Goal: Task Accomplishment & Management: Use online tool/utility

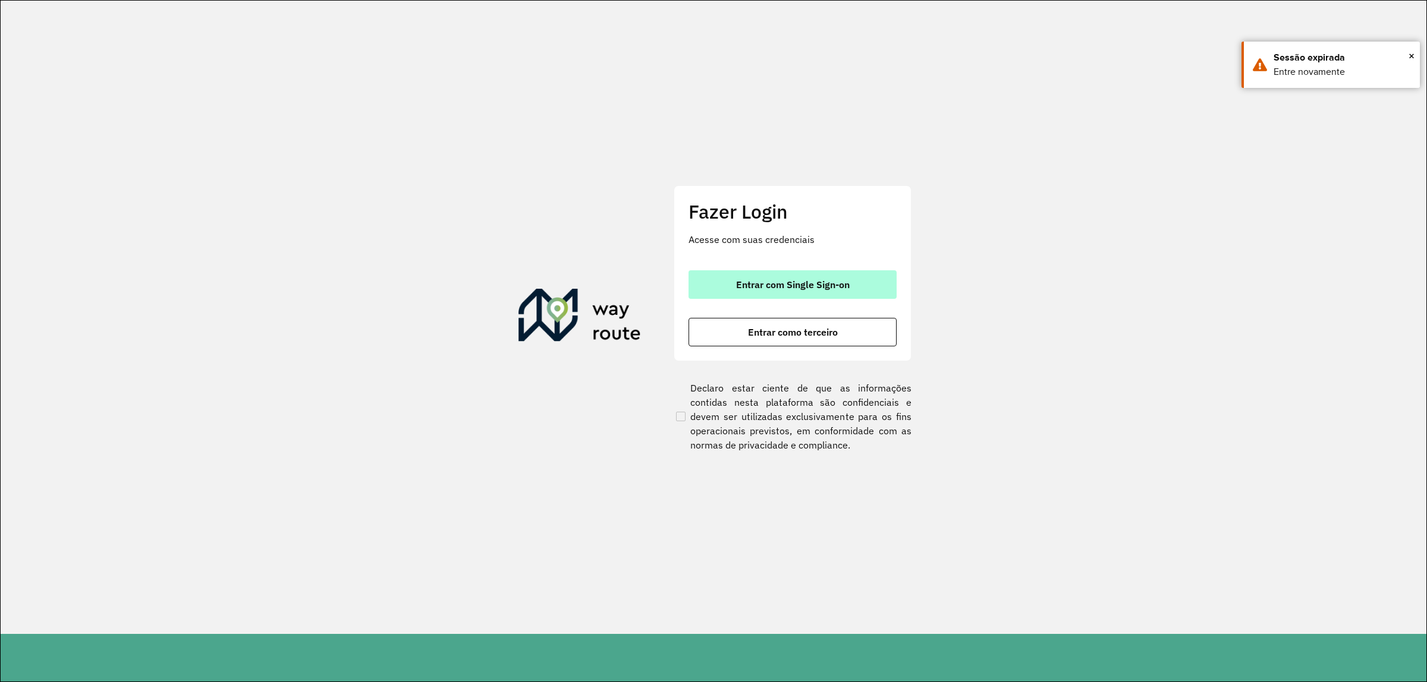
click at [846, 288] on span "Entrar com Single Sign-on" at bounding box center [793, 285] width 114 height 10
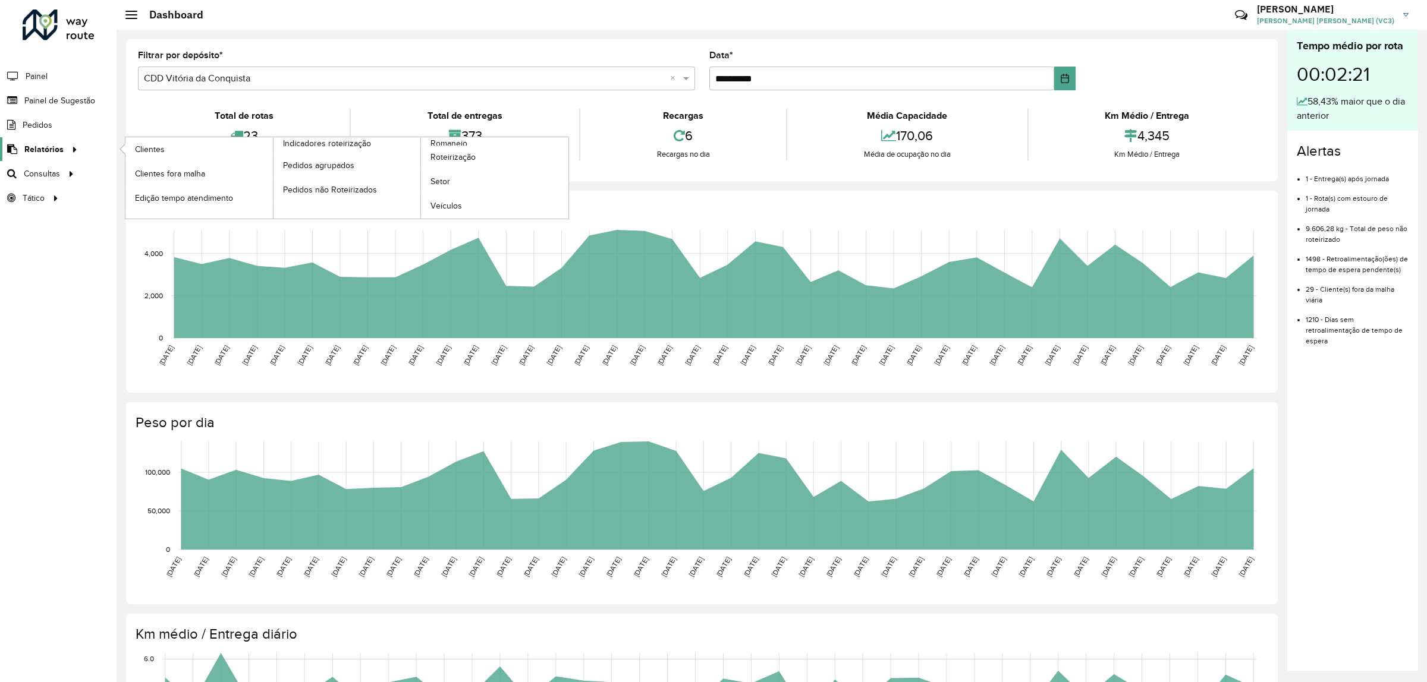
click at [39, 150] on span "Relatórios" at bounding box center [43, 149] width 39 height 12
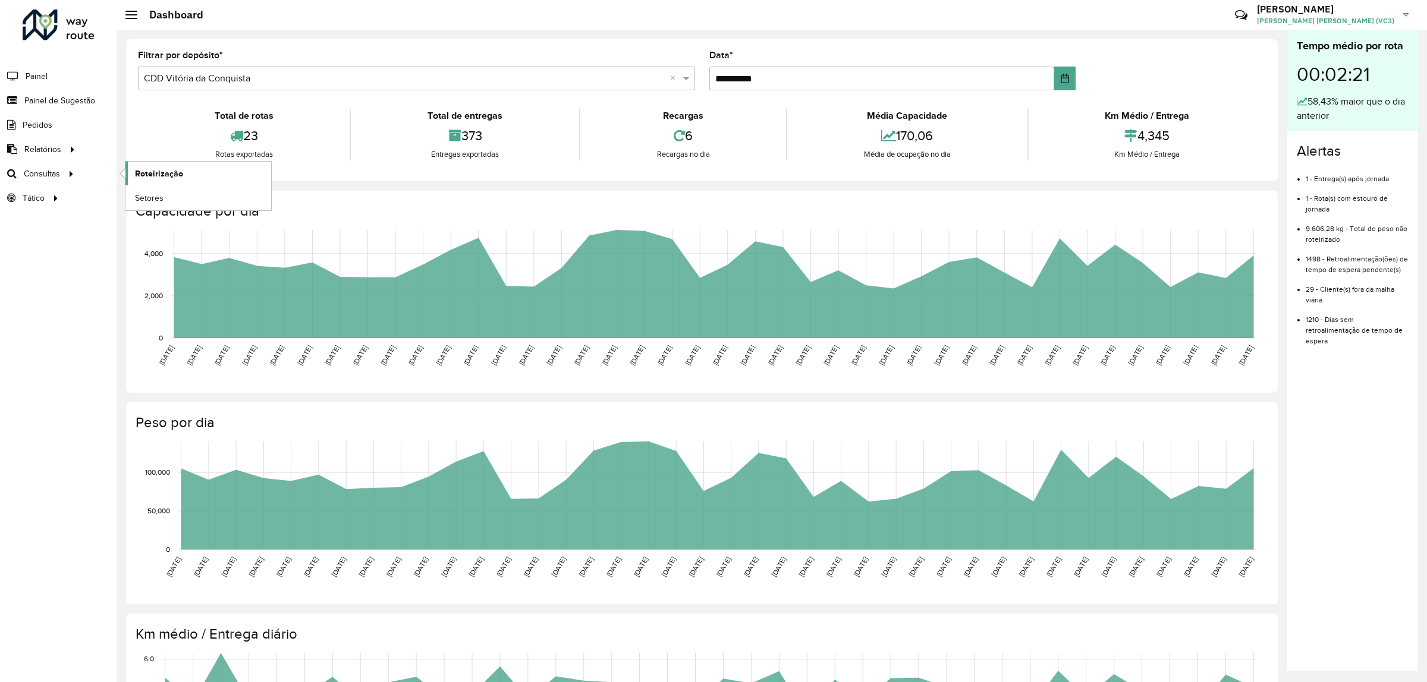
click at [159, 178] on span "Roteirização" at bounding box center [159, 174] width 48 height 12
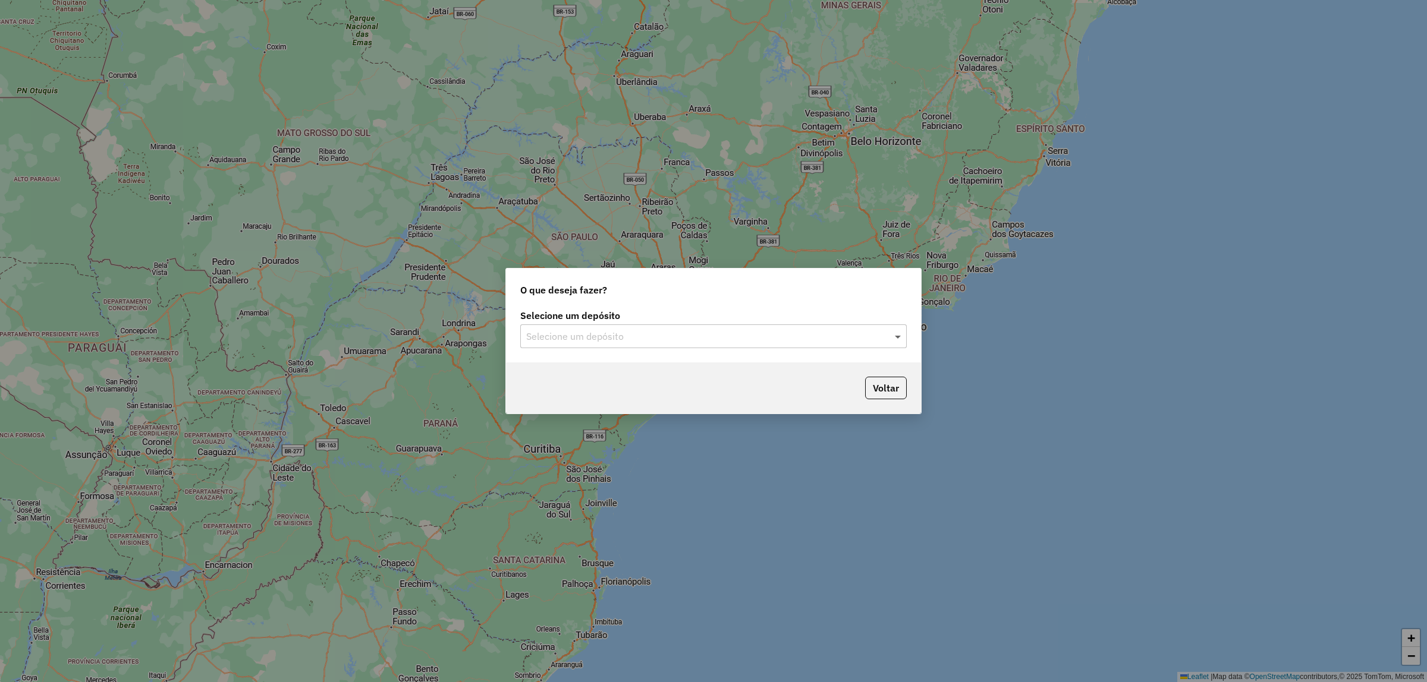
click at [898, 337] on span at bounding box center [899, 336] width 15 height 14
click at [675, 396] on div "CDD Vitória da Conquista" at bounding box center [713, 391] width 385 height 20
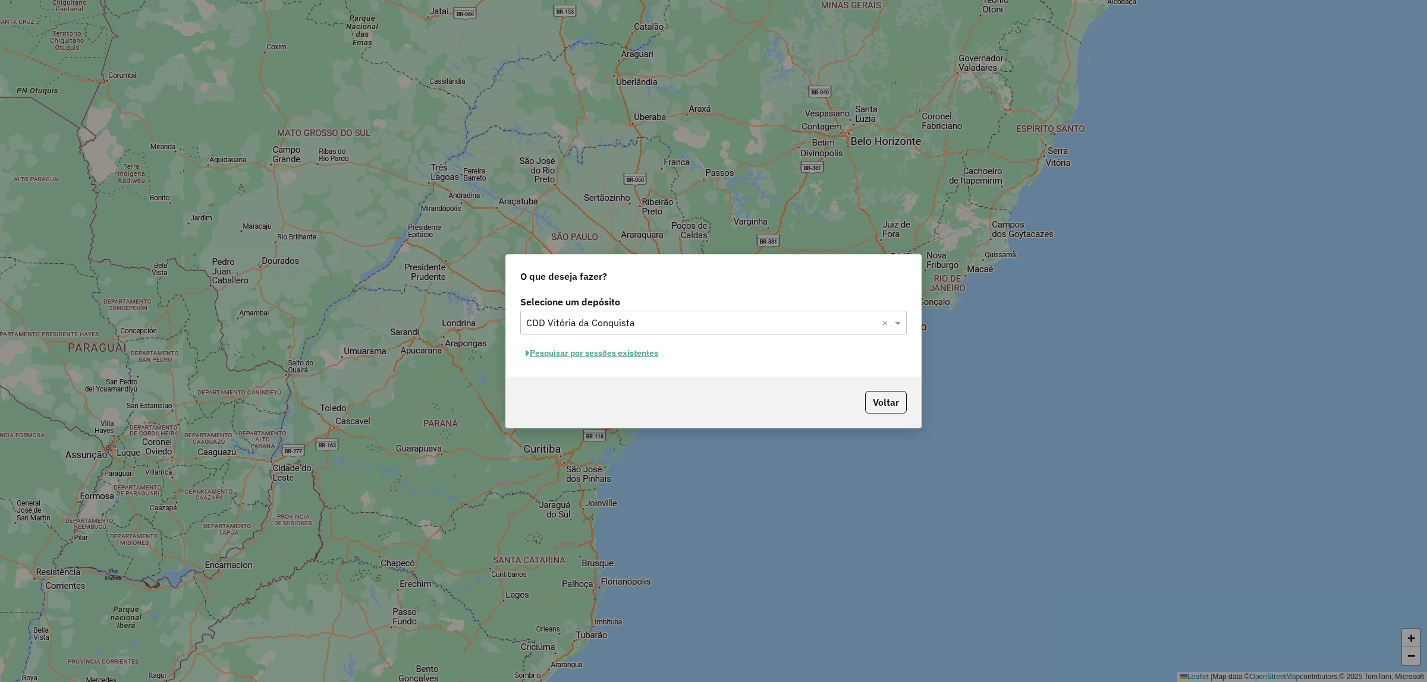
click at [568, 355] on button "Pesquisar por sessões existentes" at bounding box center [591, 353] width 143 height 18
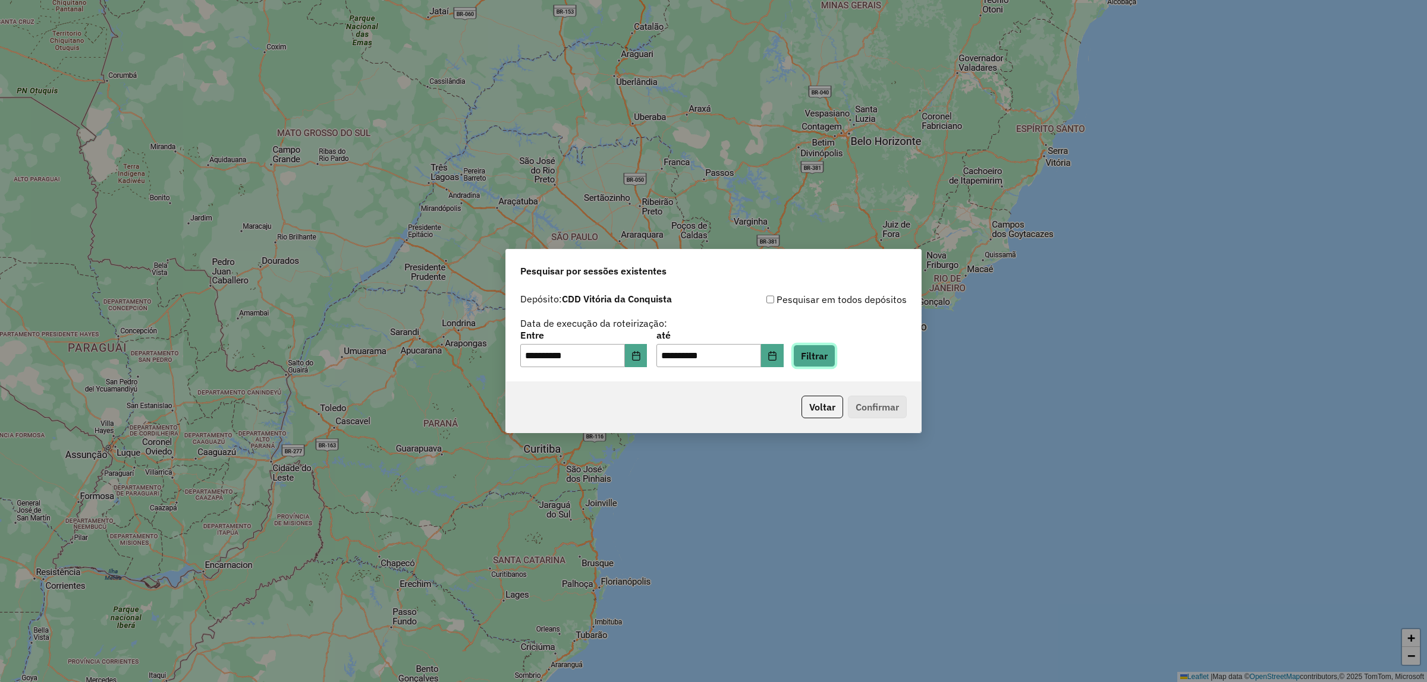
click at [835, 357] on button "Filtrar" at bounding box center [814, 356] width 42 height 23
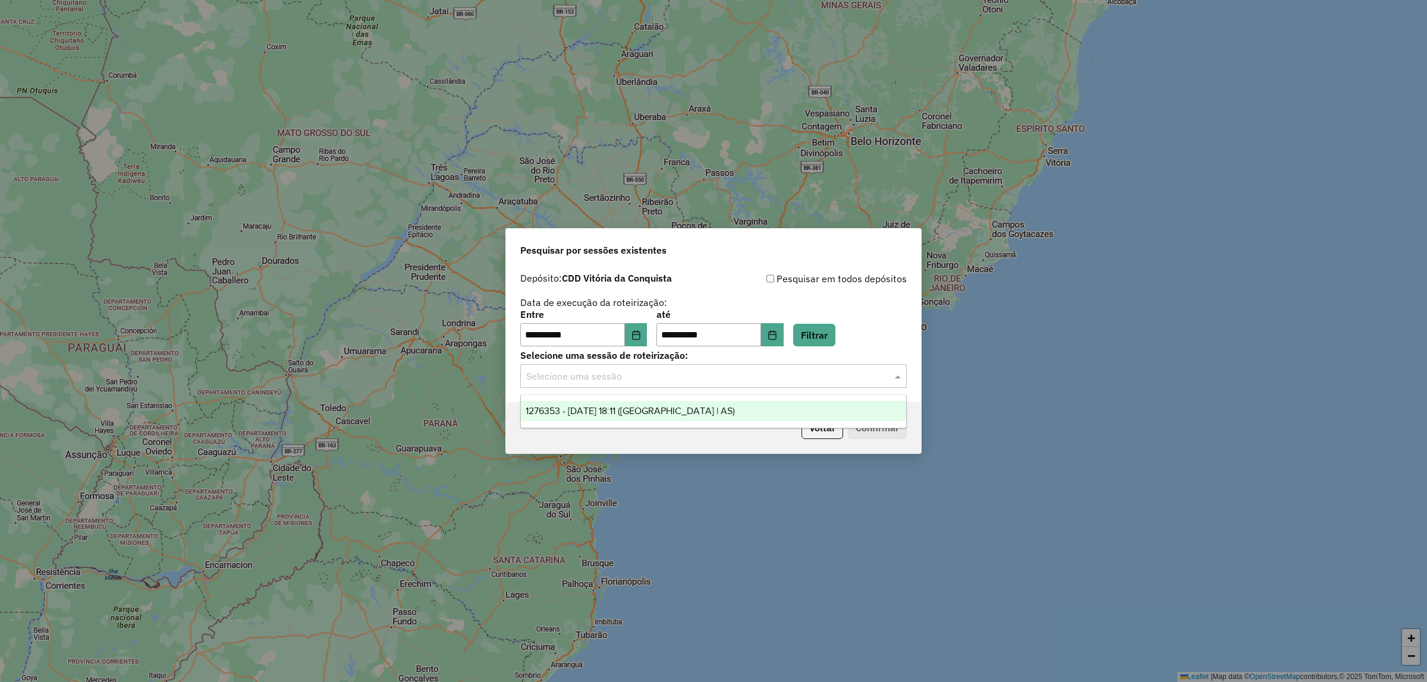
click at [647, 373] on input "text" at bounding box center [701, 377] width 351 height 14
click at [619, 411] on span "1276353 - 16/09/2025 18:11 (Rota | AS)" at bounding box center [629, 411] width 209 height 10
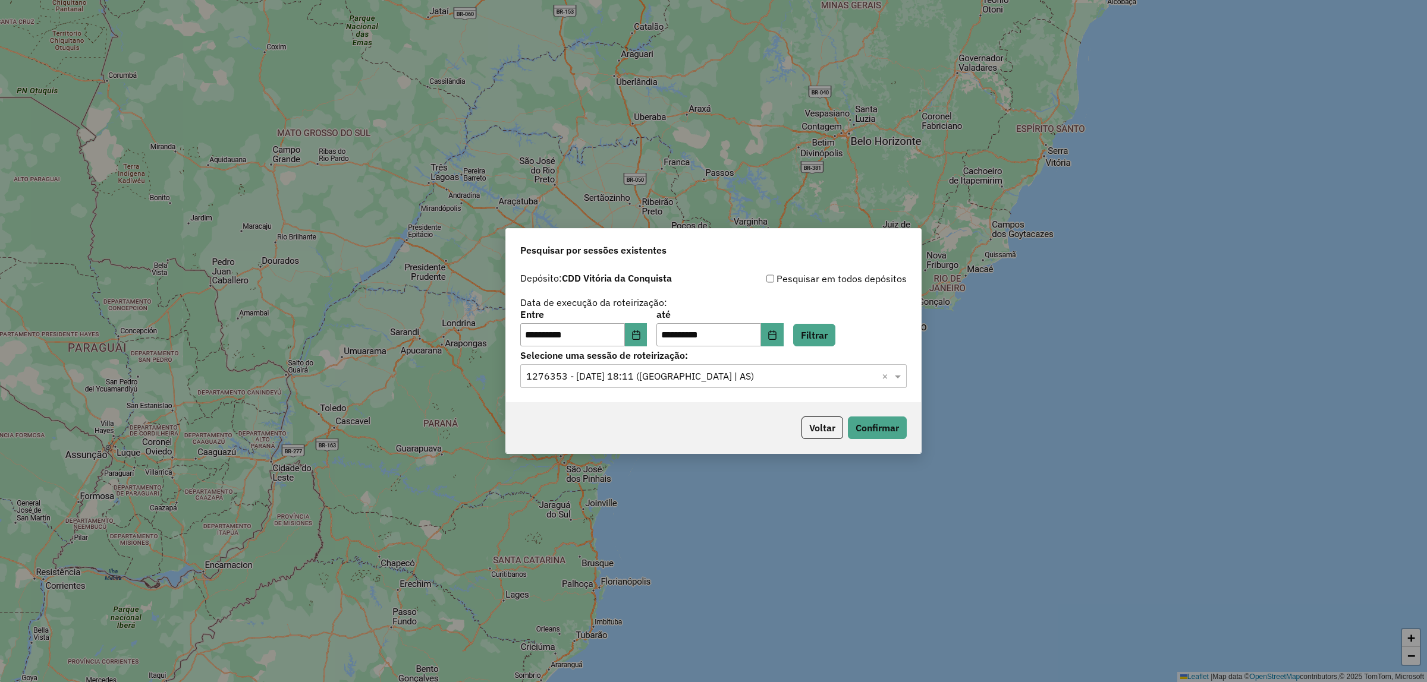
click at [907, 376] on div "**********" at bounding box center [713, 335] width 415 height 136
click at [899, 377] on span at bounding box center [899, 376] width 15 height 14
click at [890, 425] on button "Confirmar" at bounding box center [877, 428] width 59 height 23
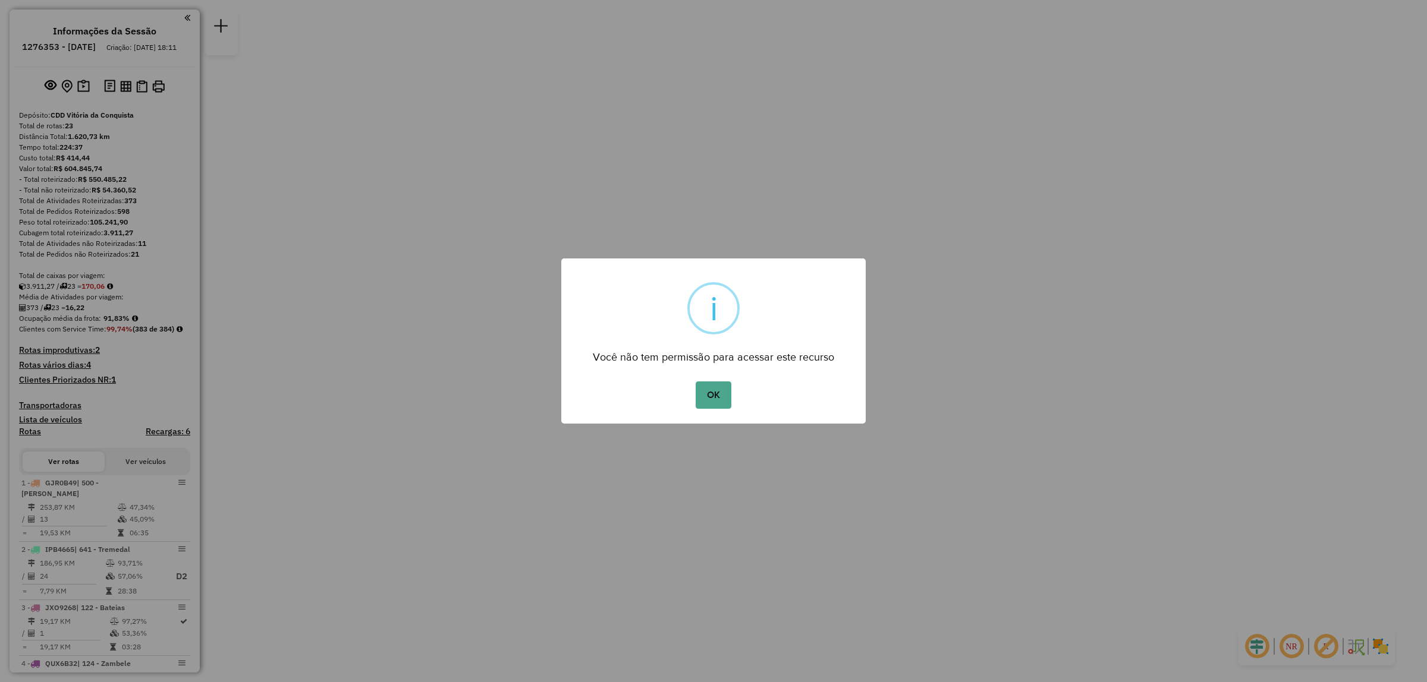
drag, startPoint x: 196, startPoint y: 185, endPoint x: 199, endPoint y: 238, distance: 53.0
click at [199, 238] on div "× i Você não tem permissão para acessar este recurso OK No Cancel" at bounding box center [713, 341] width 1427 height 682
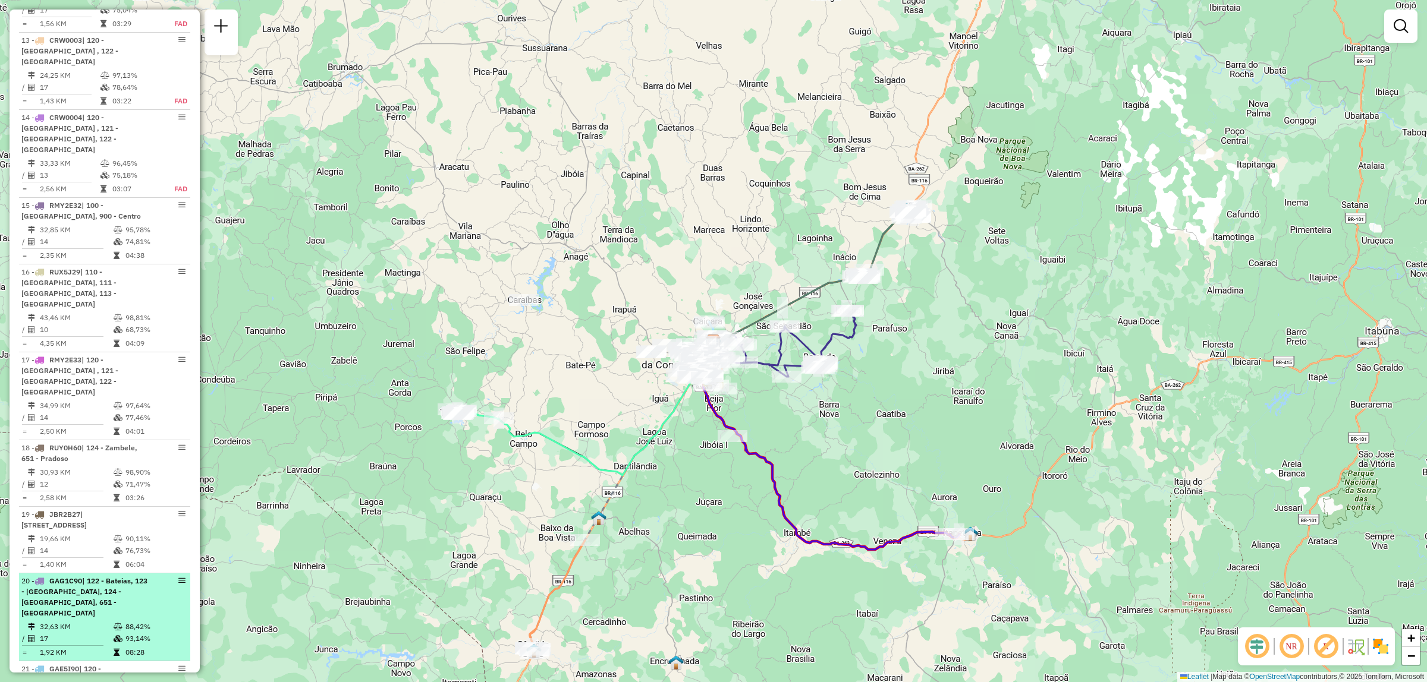
scroll to position [1337, 0]
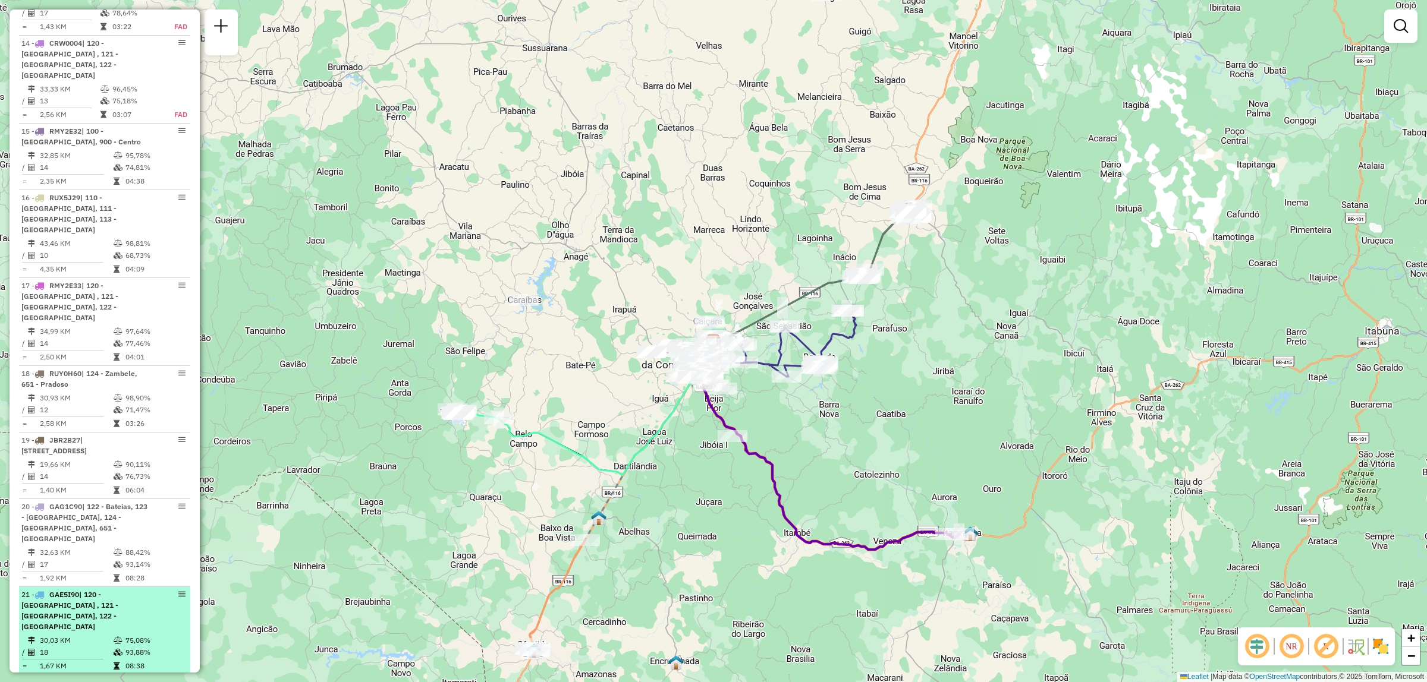
click at [181, 591] on em at bounding box center [181, 594] width 7 height 7
select select "**********"
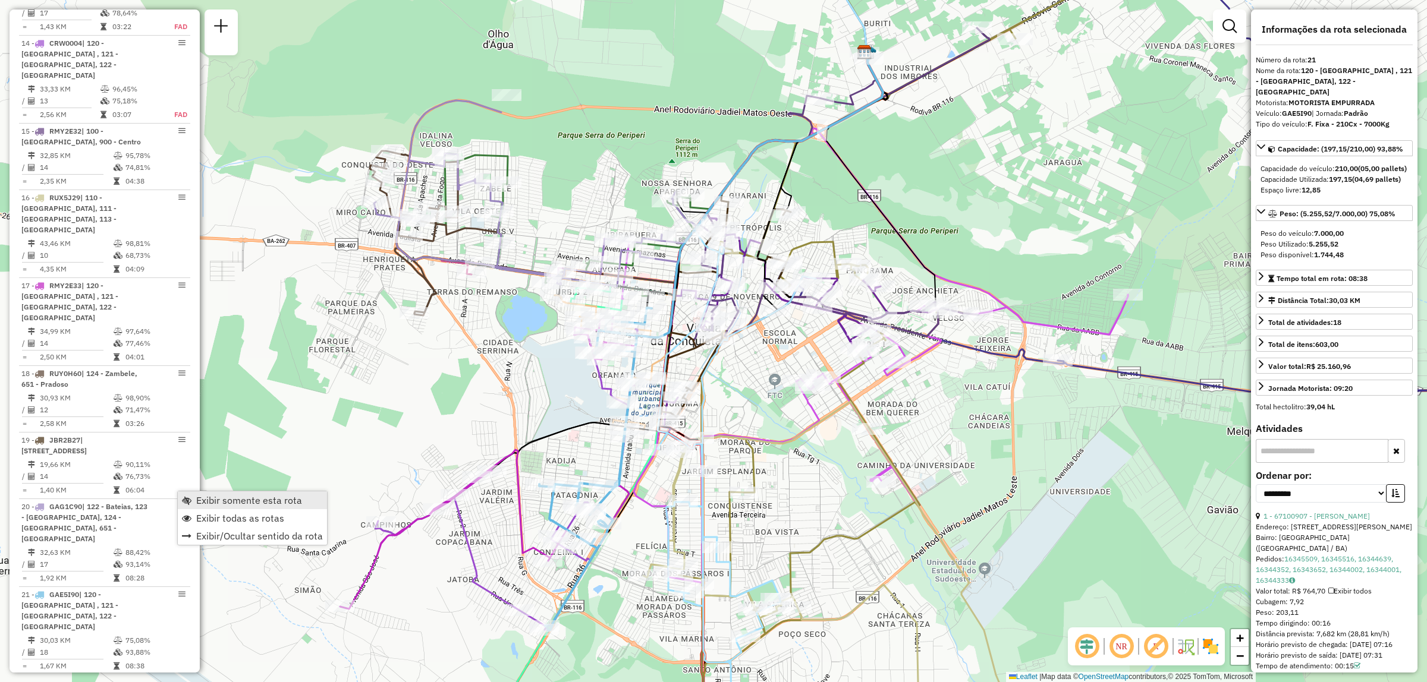
click at [209, 503] on span "Exibir somente esta rota" at bounding box center [249, 501] width 106 height 10
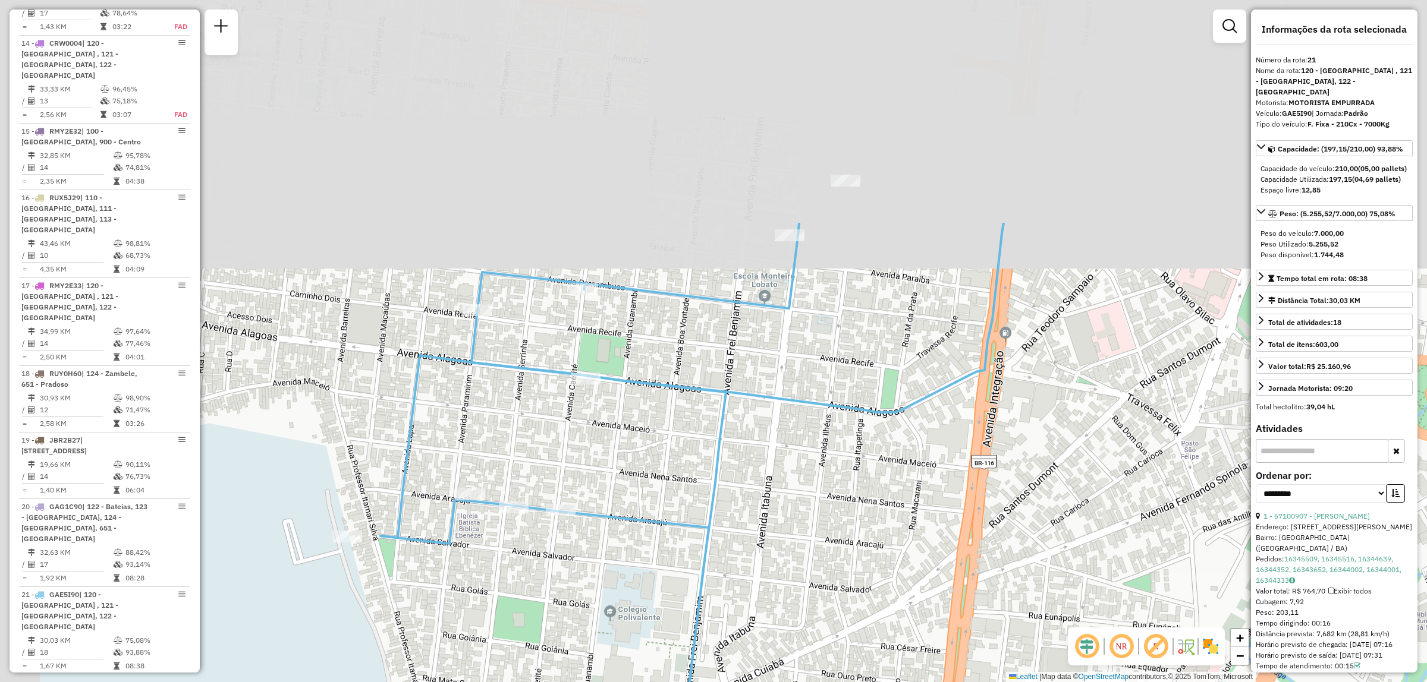
drag, startPoint x: 806, startPoint y: 159, endPoint x: 969, endPoint y: 438, distance: 323.4
click at [969, 438] on div "Janela de atendimento Grade de atendimento Capacidade Transportadoras Veículos …" at bounding box center [713, 341] width 1427 height 682
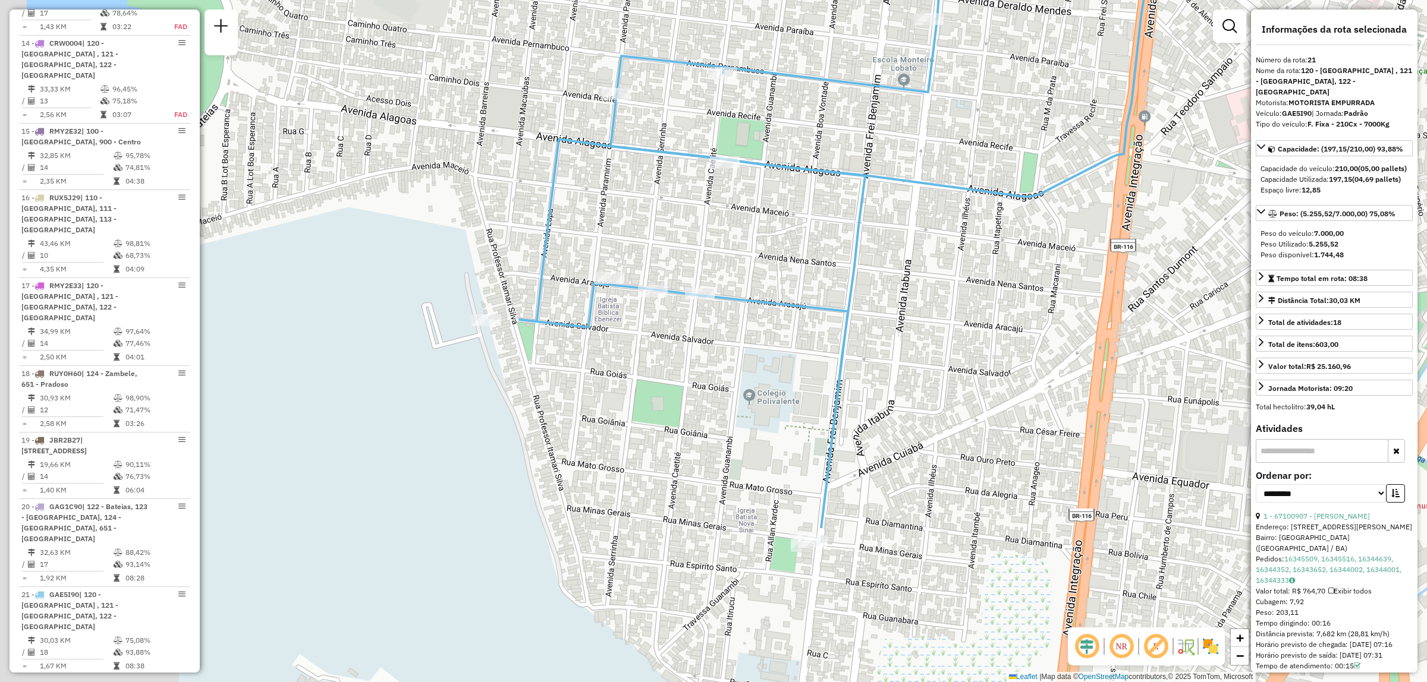
drag, startPoint x: 824, startPoint y: 392, endPoint x: 984, endPoint y: 140, distance: 298.5
click at [984, 140] on div "Janela de atendimento Grade de atendimento Capacidade Transportadoras Veículos …" at bounding box center [713, 341] width 1427 height 682
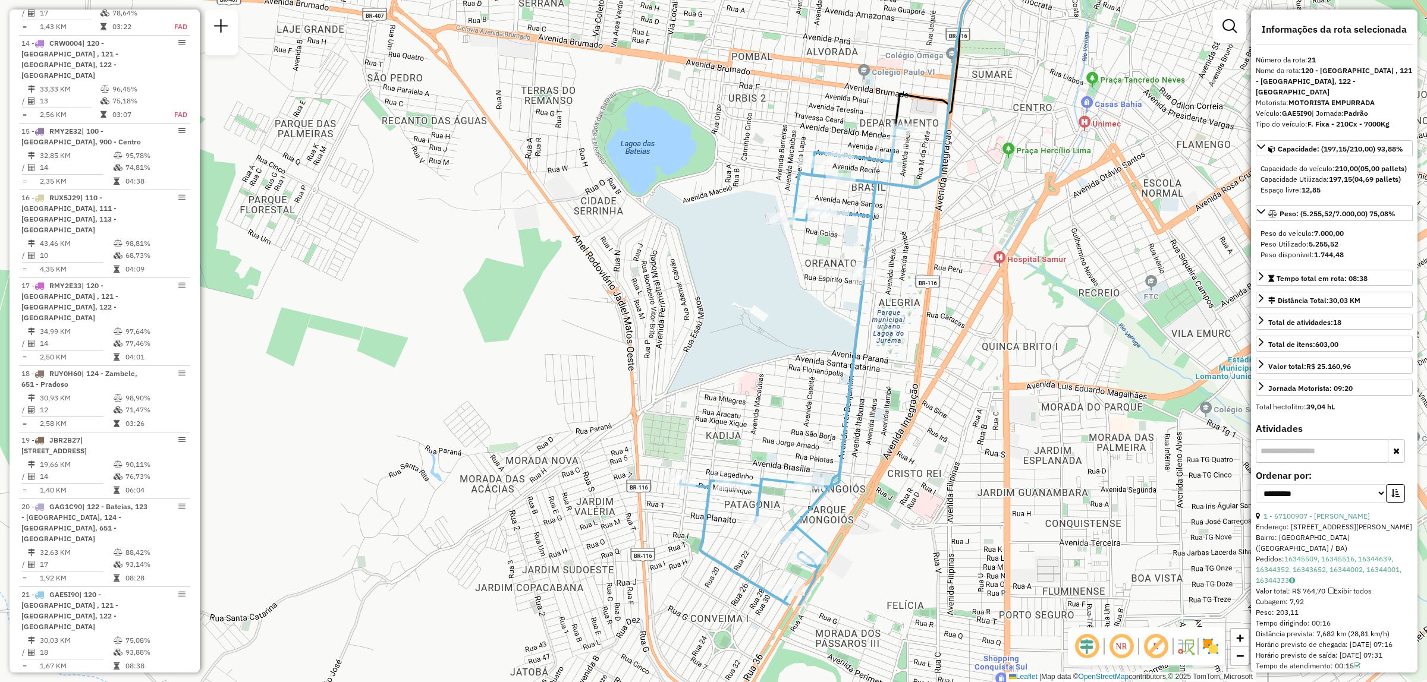
drag, startPoint x: 1076, startPoint y: 506, endPoint x: 1091, endPoint y: 360, distance: 146.5
click at [1091, 360] on div "Janela de atendimento Grade de atendimento Capacidade Transportadoras Veículos …" at bounding box center [713, 341] width 1427 height 682
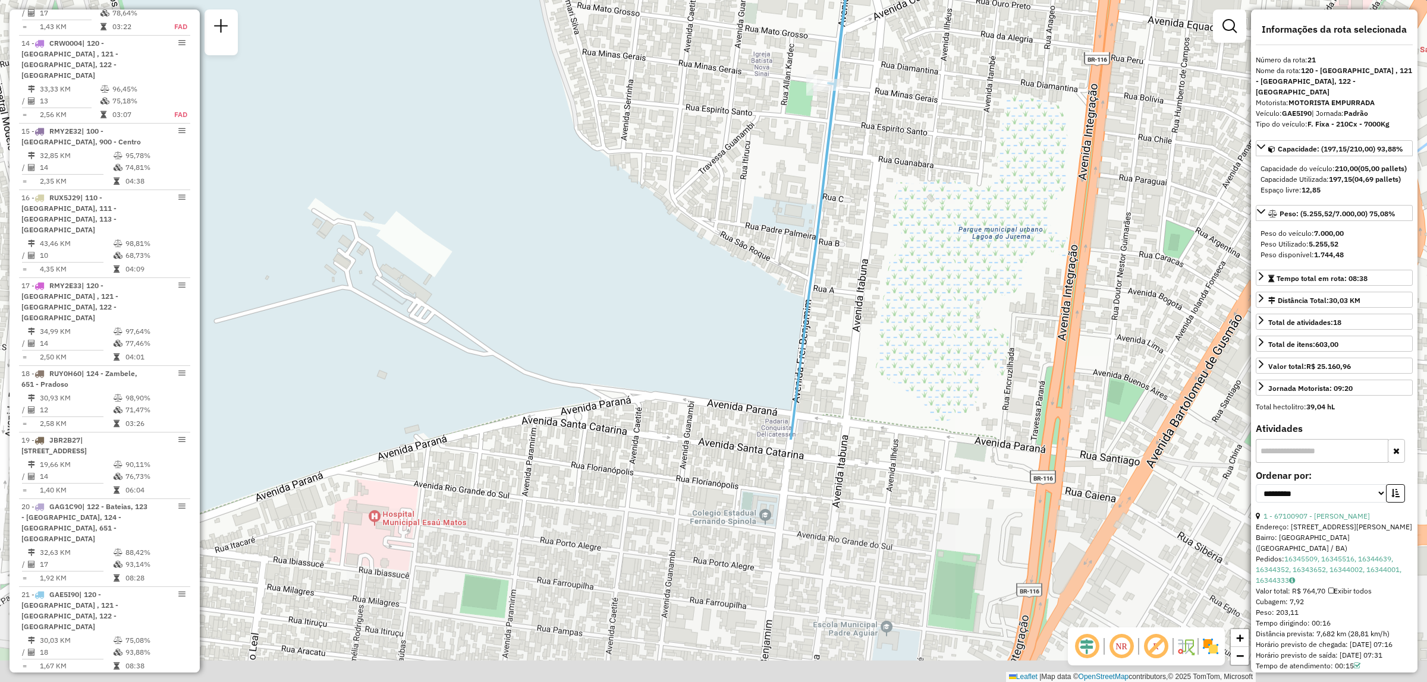
drag, startPoint x: 701, startPoint y: 301, endPoint x: 847, endPoint y: -11, distance: 343.8
click at [847, 0] on html "Aguarde... Pop-up bloqueado! Seu navegador bloqueou automáticamente a abertura …" at bounding box center [713, 341] width 1427 height 682
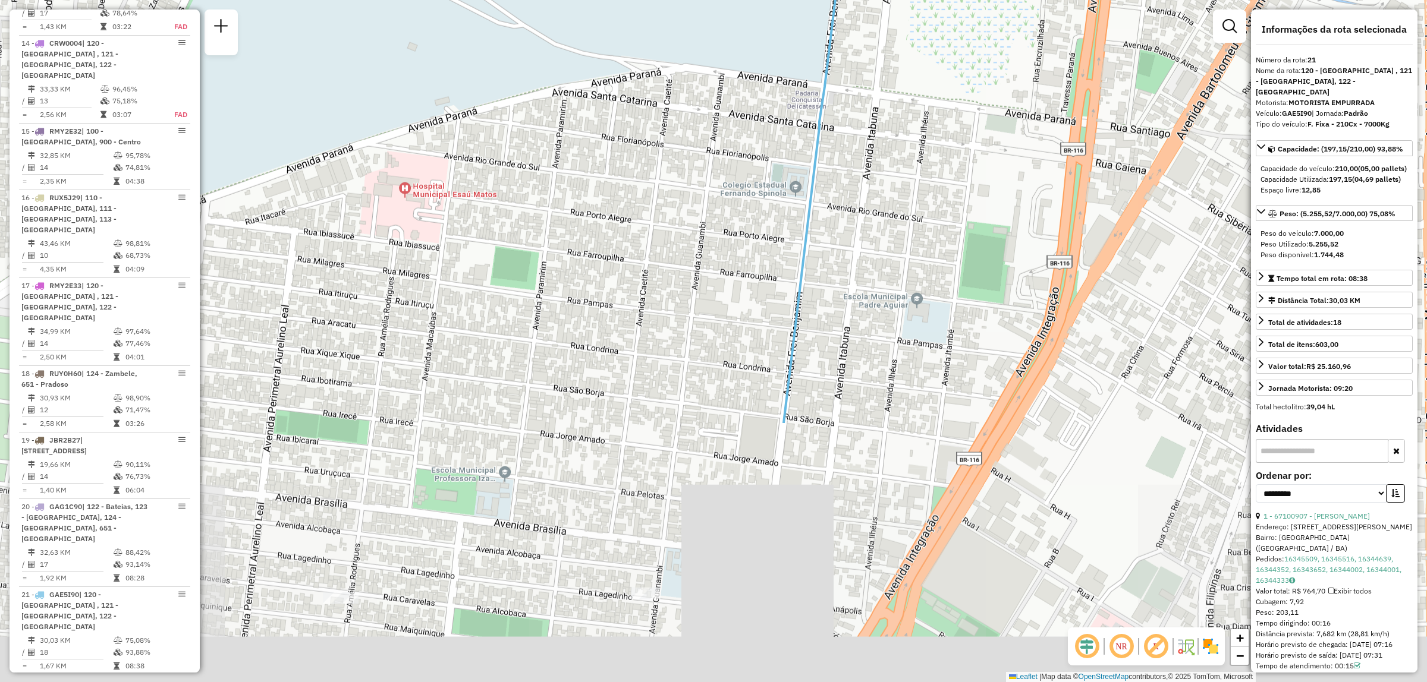
drag, startPoint x: 740, startPoint y: 467, endPoint x: 764, endPoint y: 97, distance: 370.5
click at [764, 97] on div "Janela de atendimento Grade de atendimento Capacidade Transportadoras Veículos …" at bounding box center [713, 341] width 1427 height 682
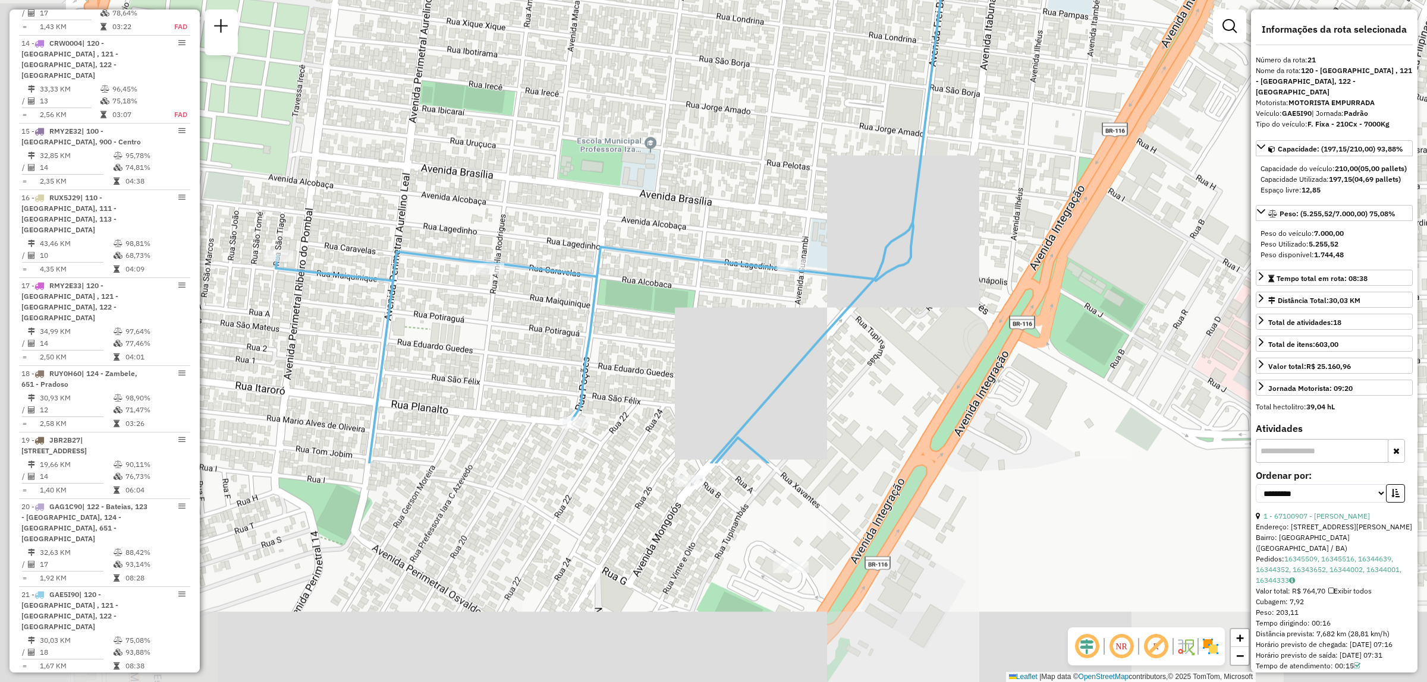
drag, startPoint x: 699, startPoint y: 380, endPoint x: 822, endPoint y: 159, distance: 253.1
click at [822, 159] on div "Janela de atendimento Grade de atendimento Capacidade Transportadoras Veículos …" at bounding box center [713, 341] width 1427 height 682
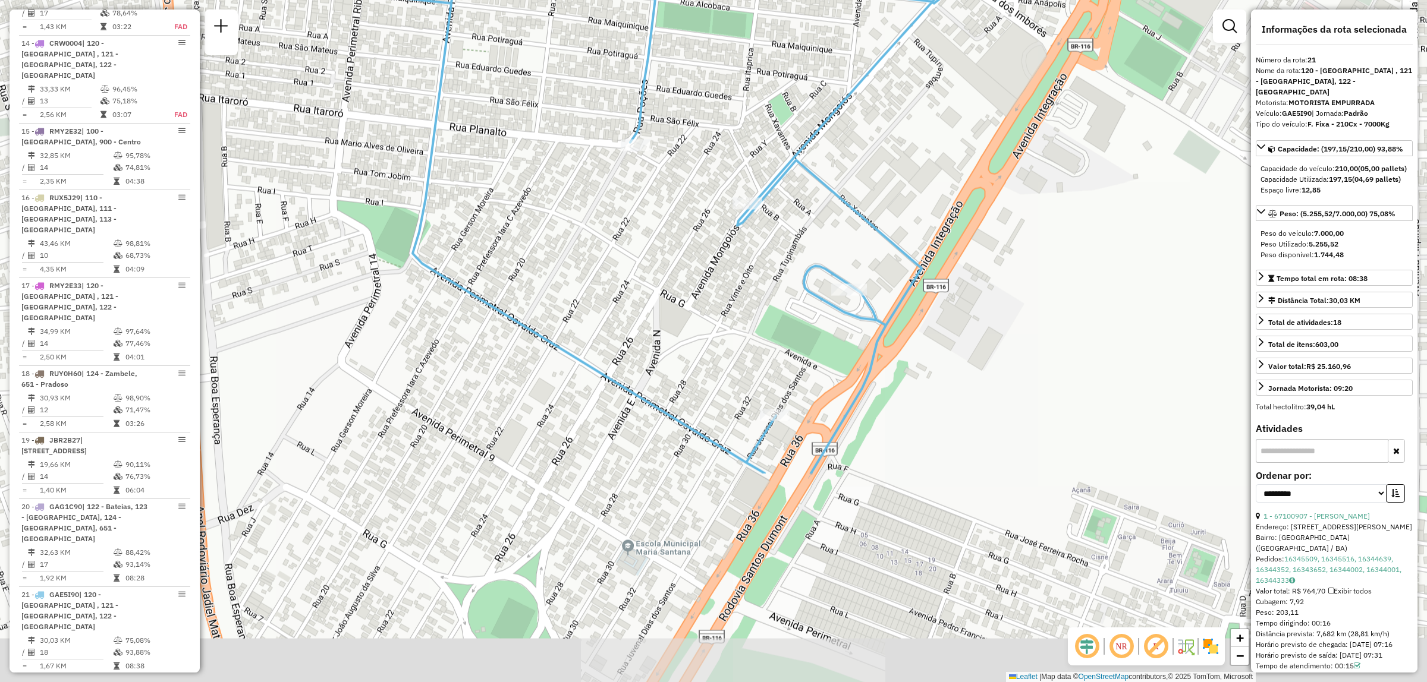
drag, startPoint x: 727, startPoint y: 543, endPoint x: 785, endPoint y: 265, distance: 283.6
click at [785, 265] on div "Janela de atendimento Grade de atendimento Capacidade Transportadoras Veículos …" at bounding box center [713, 341] width 1427 height 682
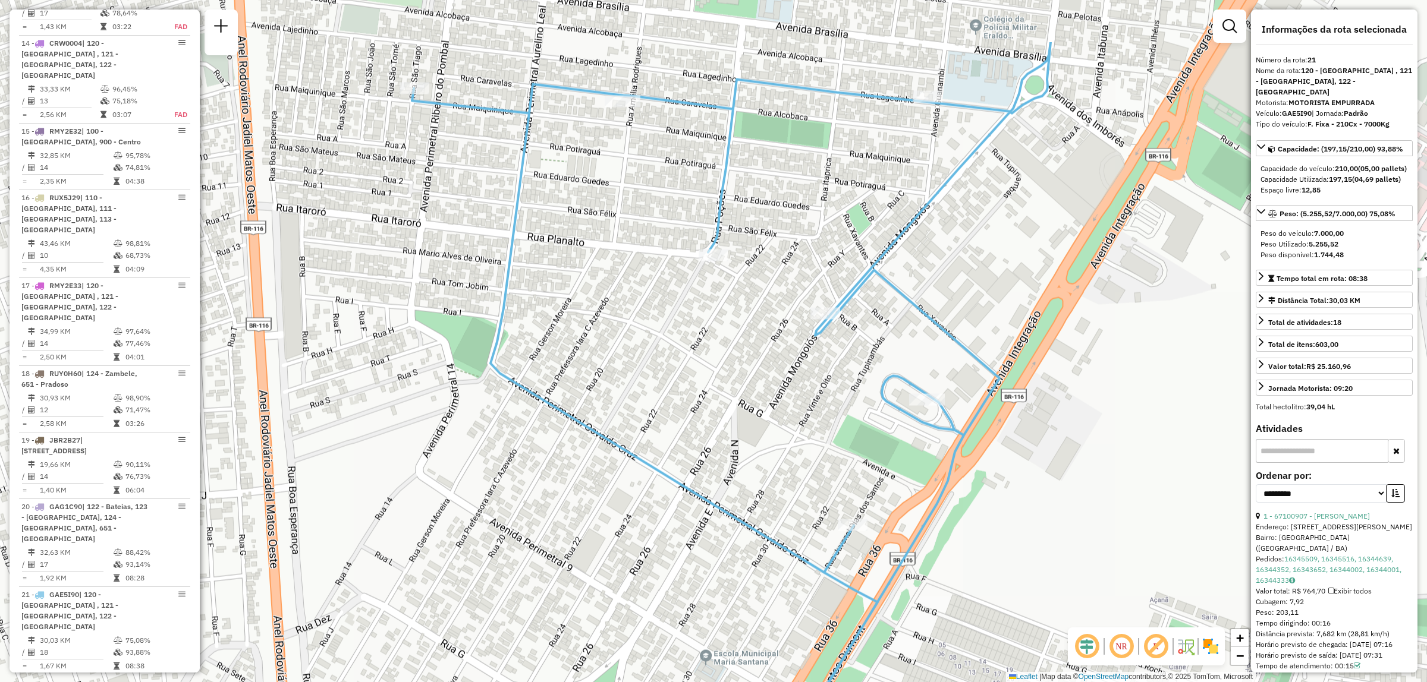
drag, startPoint x: 649, startPoint y: 566, endPoint x: 726, endPoint y: 676, distance: 134.7
click at [726, 676] on div "Janela de atendimento Grade de atendimento Capacidade Transportadoras Veículos …" at bounding box center [713, 341] width 1427 height 682
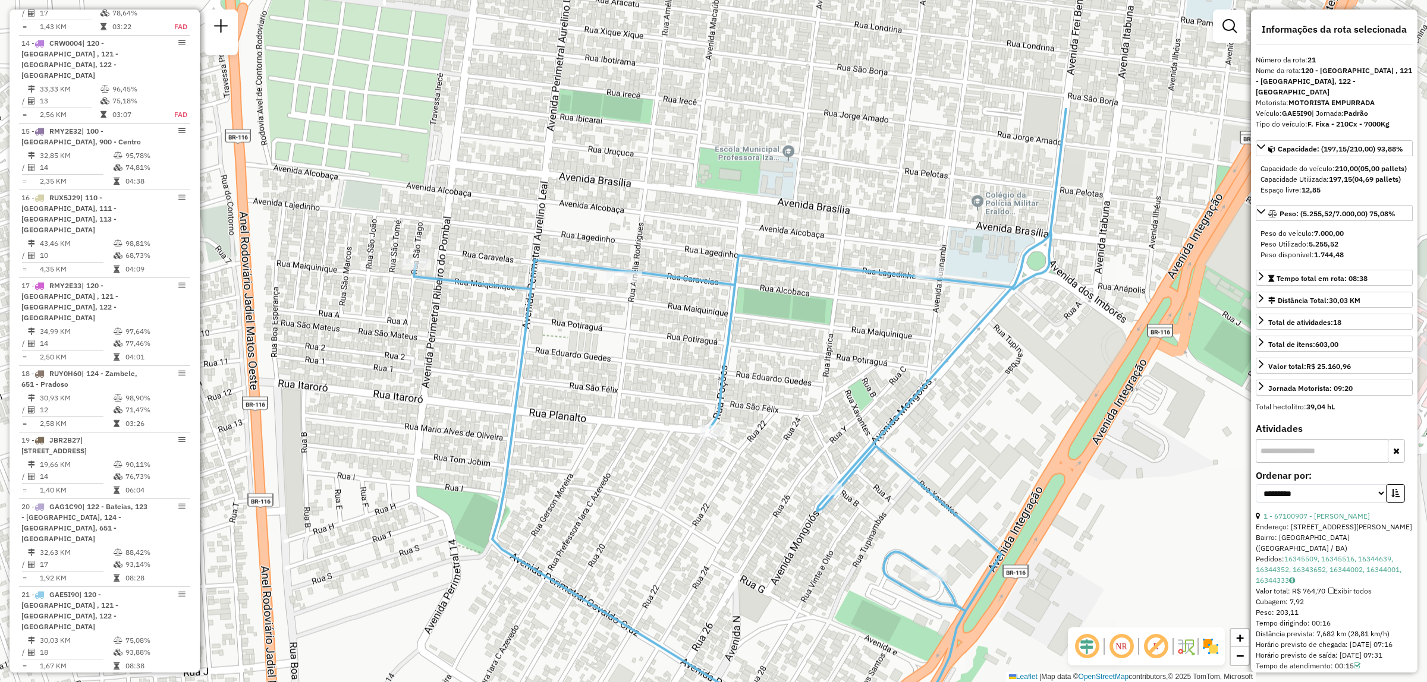
drag, startPoint x: 717, startPoint y: 288, endPoint x: 719, endPoint y: 464, distance: 176.0
click at [719, 464] on div "Janela de atendimento Grade de atendimento Capacidade Transportadoras Veículos …" at bounding box center [713, 341] width 1427 height 682
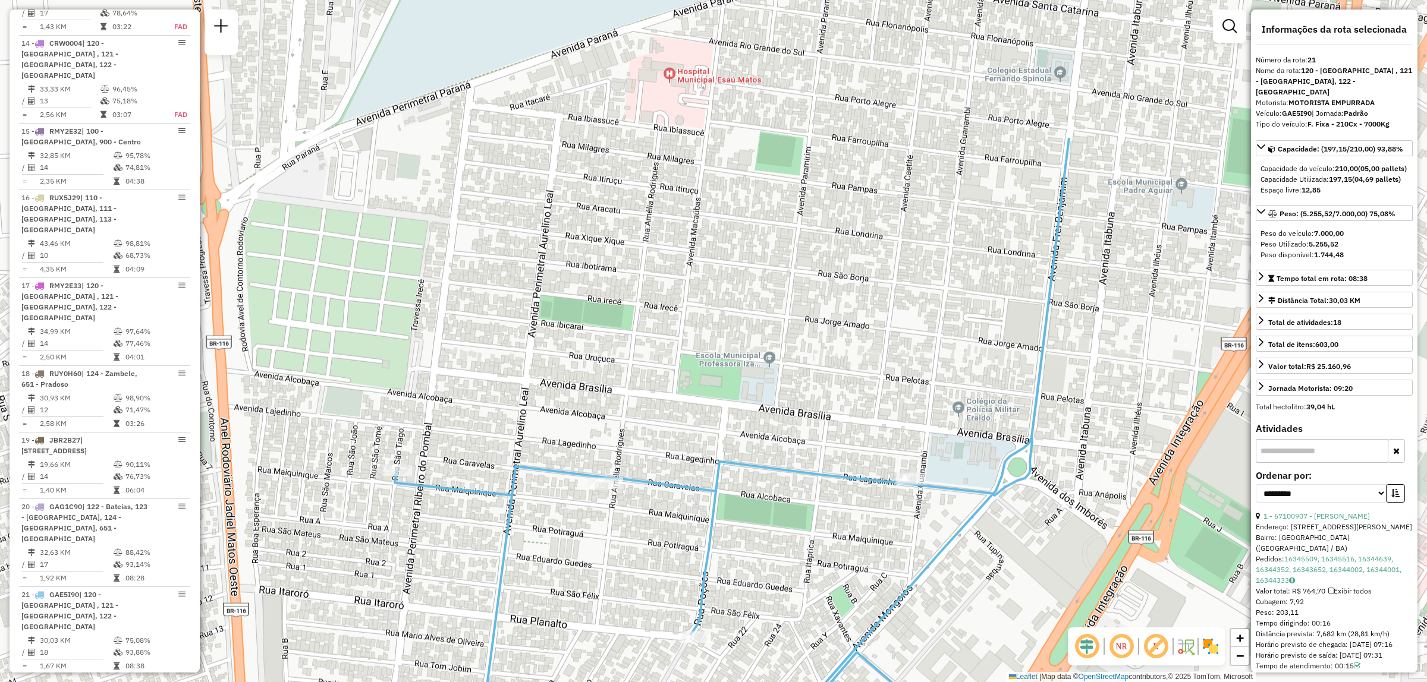
drag, startPoint x: 808, startPoint y: 229, endPoint x: 789, endPoint y: 436, distance: 207.1
click at [789, 436] on div "Janela de atendimento Grade de atendimento Capacidade Transportadoras Veículos …" at bounding box center [713, 341] width 1427 height 682
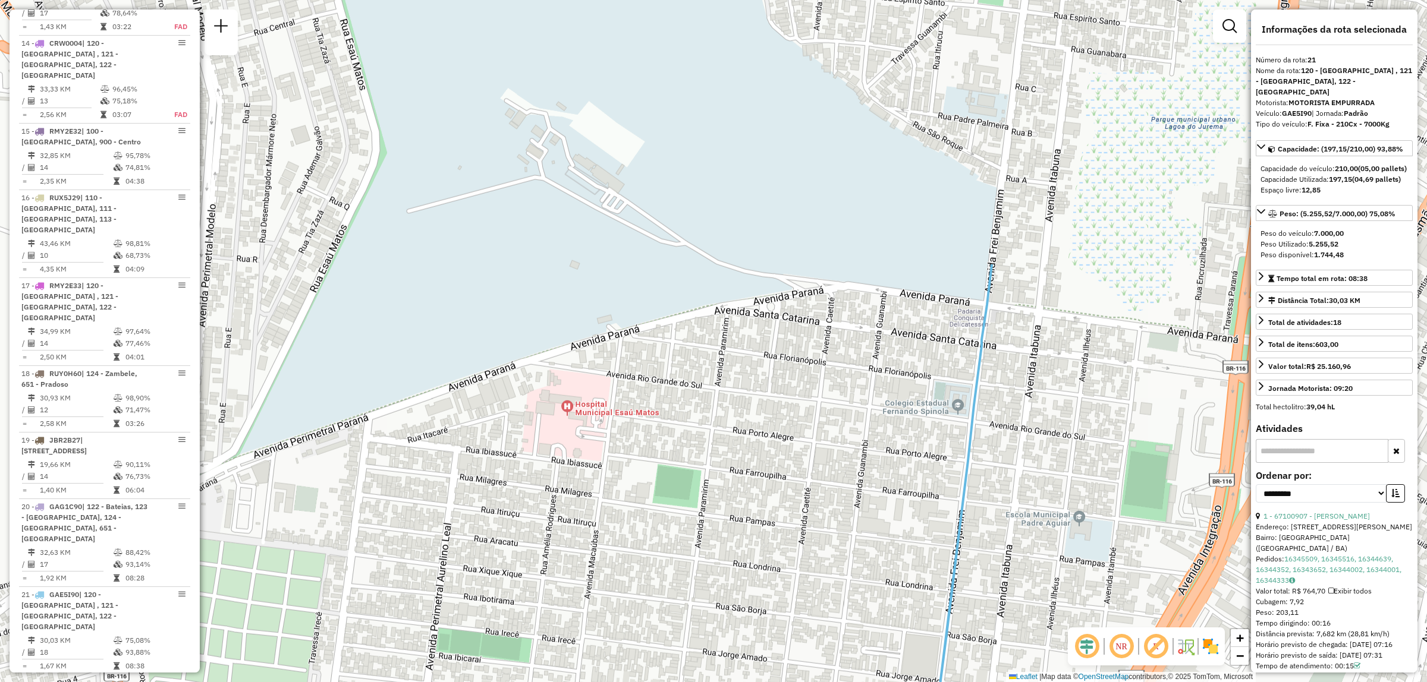
drag, startPoint x: 860, startPoint y: 257, endPoint x: 758, endPoint y: 590, distance: 348.2
click at [758, 590] on div "Janela de atendimento Grade de atendimento Capacidade Transportadoras Veículos …" at bounding box center [713, 341] width 1427 height 682
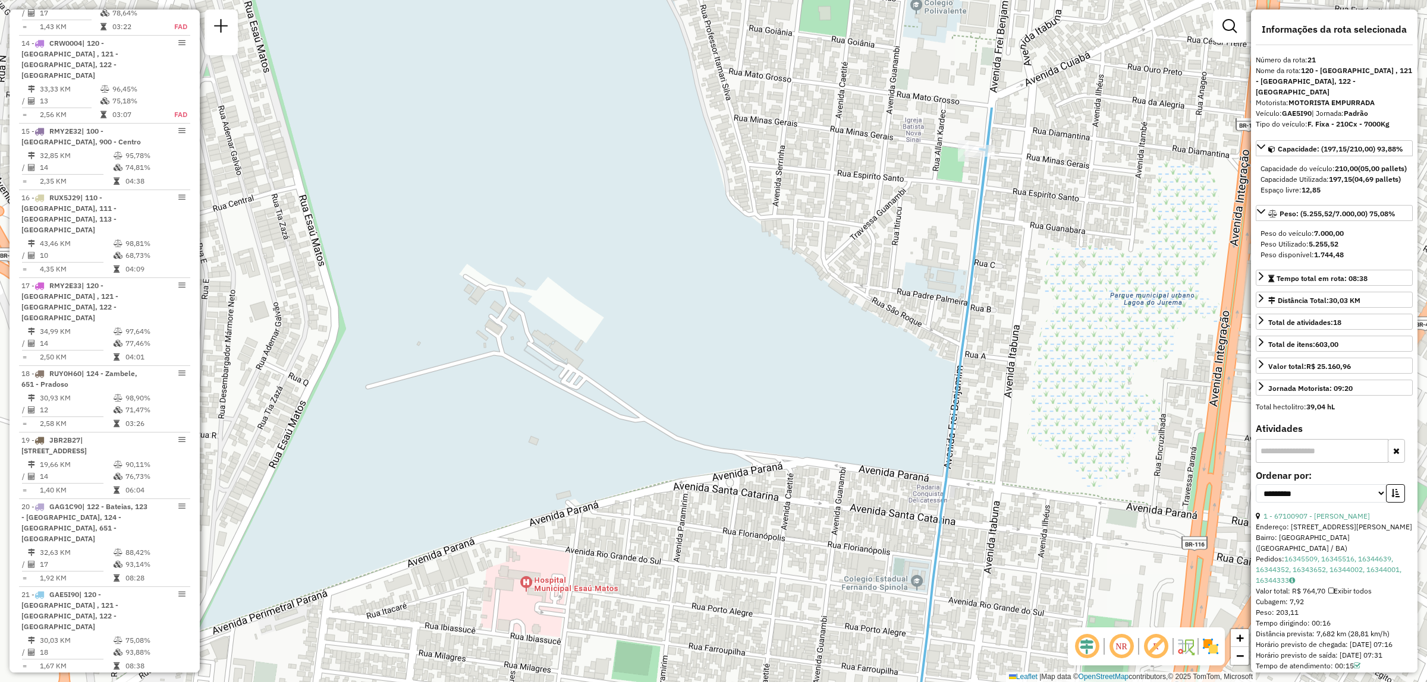
drag, startPoint x: 987, startPoint y: 303, endPoint x: 946, endPoint y: 479, distance: 180.7
click at [946, 479] on icon at bounding box center [940, 518] width 101 height 820
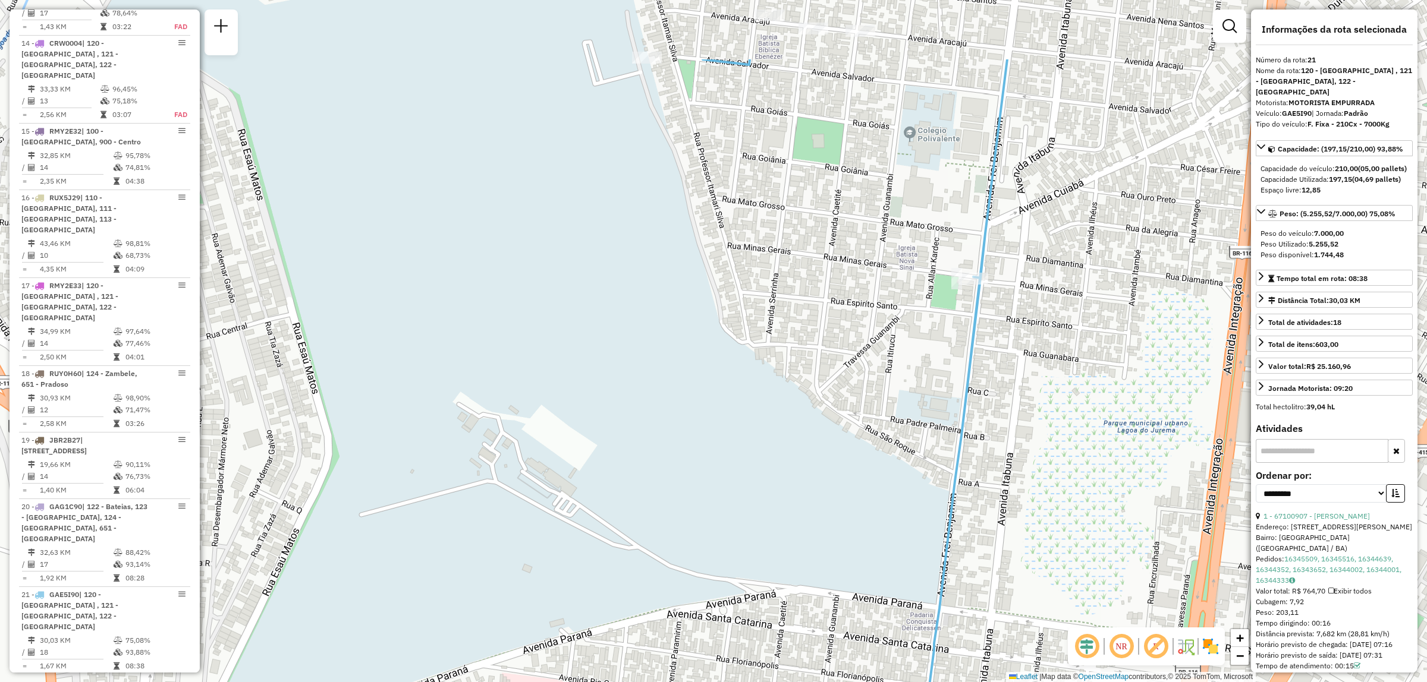
drag, startPoint x: 937, startPoint y: 212, endPoint x: 930, endPoint y: 339, distance: 128.0
click at [930, 339] on div "Janela de atendimento Grade de atendimento Capacidade Transportadoras Veículos …" at bounding box center [713, 341] width 1427 height 682
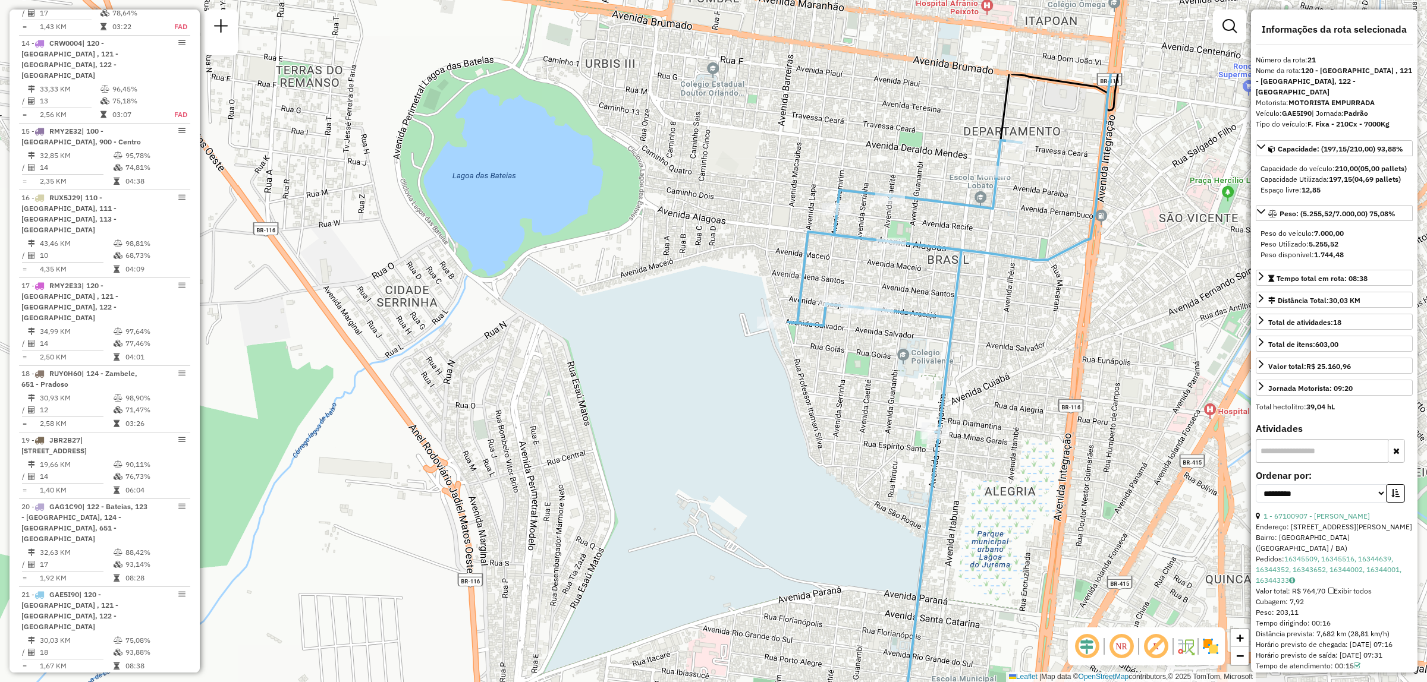
drag, startPoint x: 963, startPoint y: 200, endPoint x: 960, endPoint y: 342, distance: 142.7
click at [960, 342] on div "Janela de atendimento Grade de atendimento Capacidade Transportadoras Veículos …" at bounding box center [713, 341] width 1427 height 682
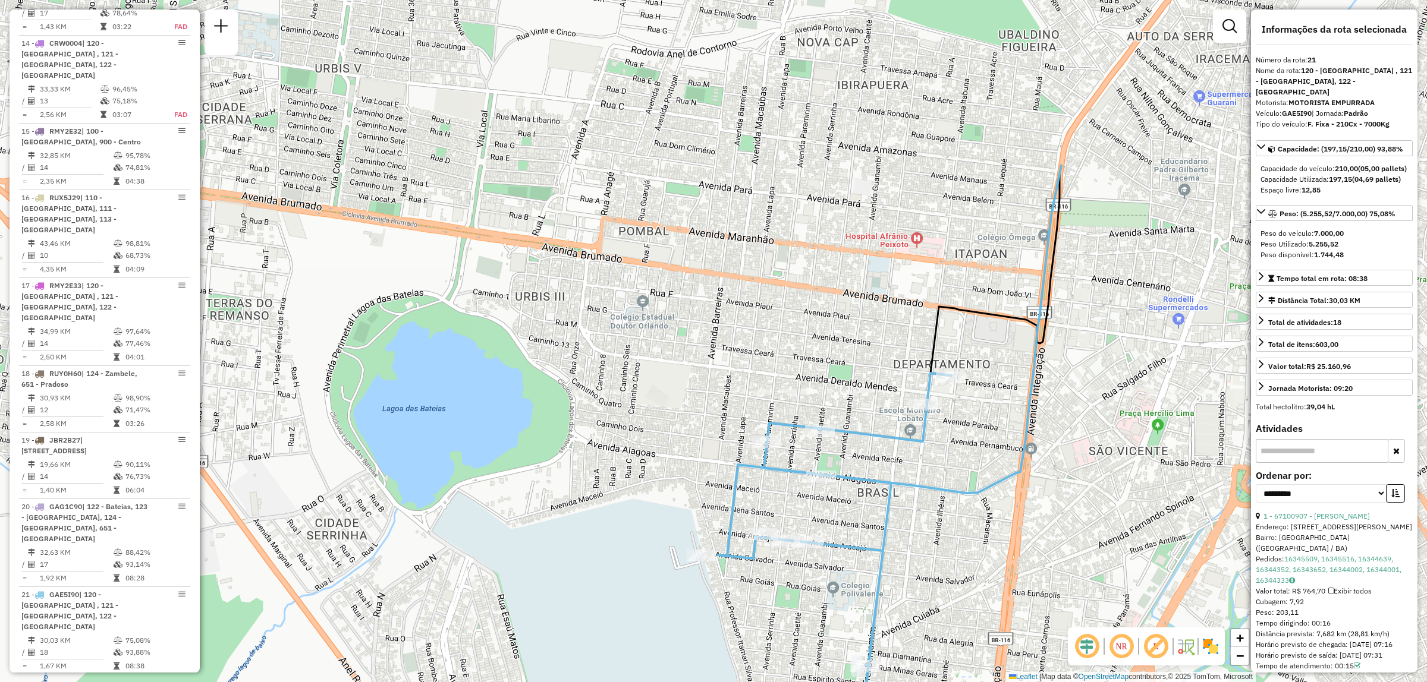
drag, startPoint x: 1002, startPoint y: 241, endPoint x: 932, endPoint y: 474, distance: 243.3
click at [932, 474] on div "Janela de atendimento Grade de atendimento Capacidade Transportadoras Veículos …" at bounding box center [713, 341] width 1427 height 682
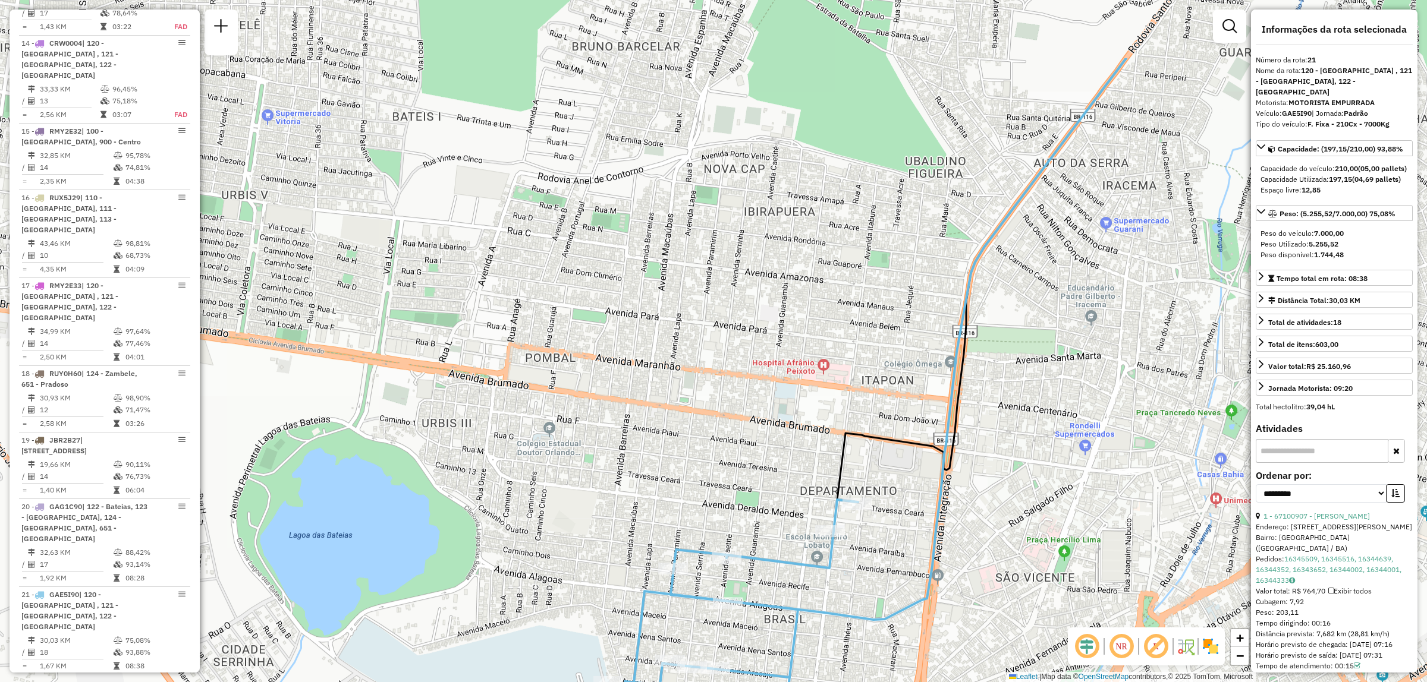
drag, startPoint x: 1066, startPoint y: 244, endPoint x: 972, endPoint y: 370, distance: 157.3
click at [972, 370] on div "Janela de atendimento Grade de atendimento Capacidade Transportadoras Veículos …" at bounding box center [713, 341] width 1427 height 682
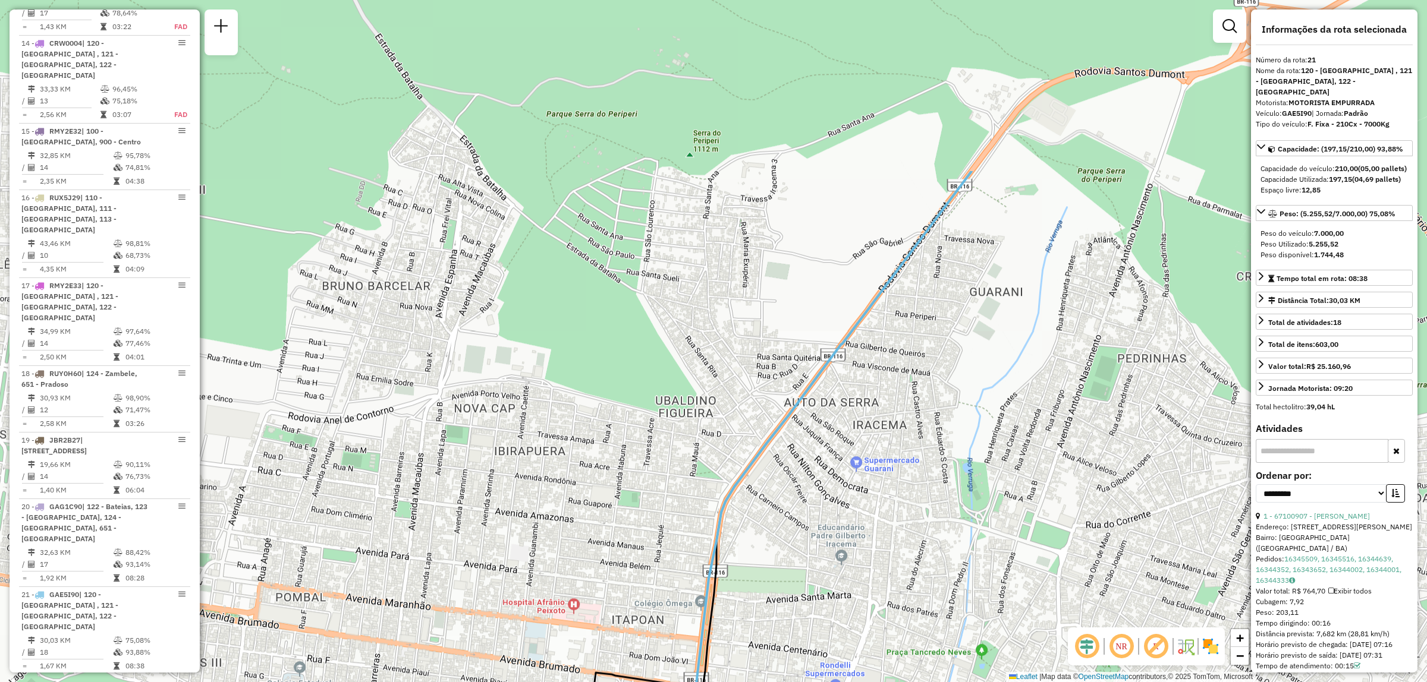
drag, startPoint x: 1118, startPoint y: 180, endPoint x: 868, endPoint y: 410, distance: 340.3
click at [869, 418] on div "Janela de atendimento Grade de atendimento Capacidade Transportadoras Veículos …" at bounding box center [713, 341] width 1427 height 682
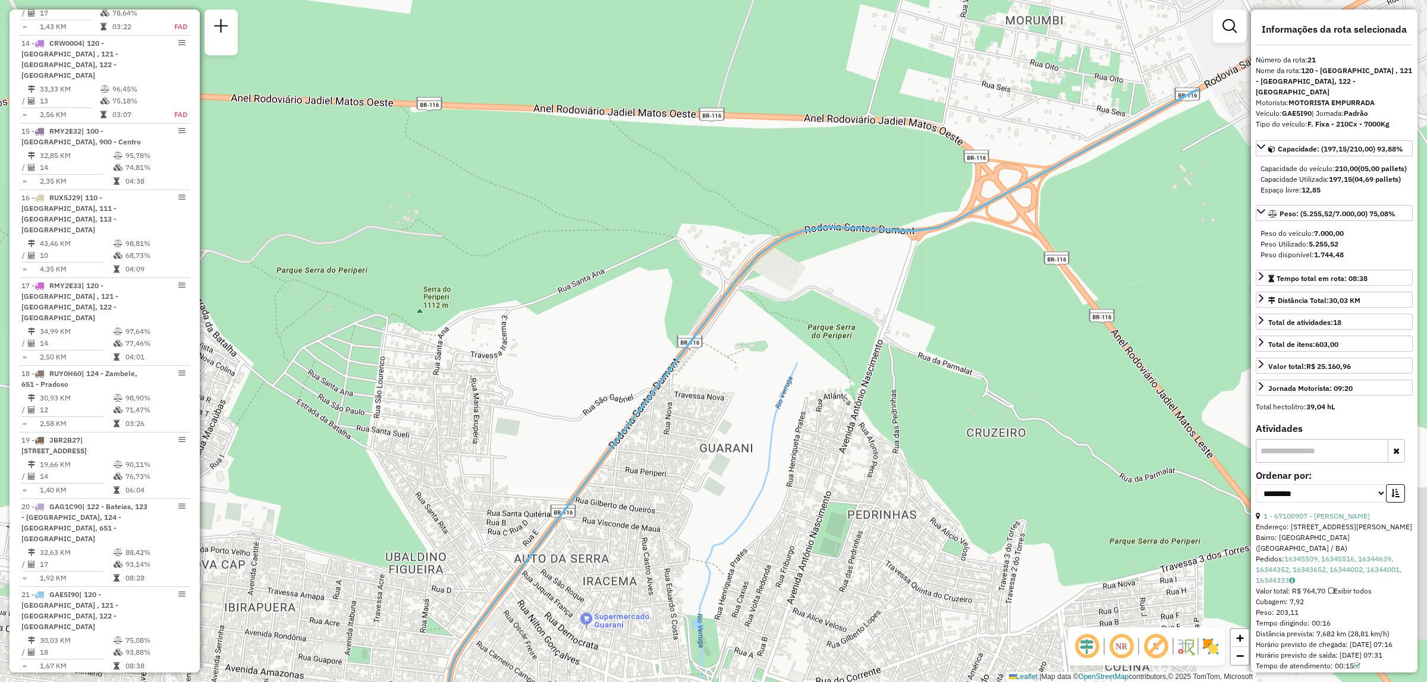
drag, startPoint x: 1024, startPoint y: 198, endPoint x: 753, endPoint y: 355, distance: 313.0
click at [753, 355] on div "Janela de atendimento Grade de atendimento Capacidade Transportadoras Veículos …" at bounding box center [713, 341] width 1427 height 682
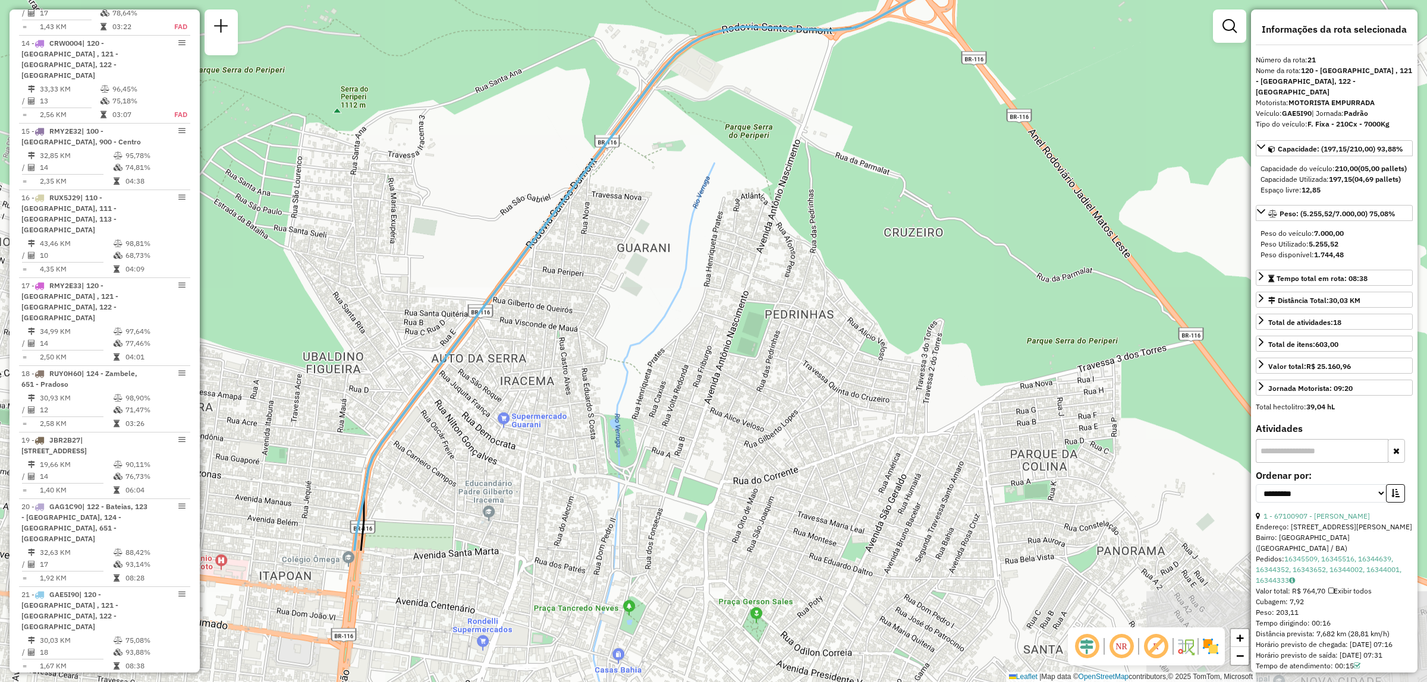
drag, startPoint x: 1059, startPoint y: 270, endPoint x: 977, endPoint y: 70, distance: 216.7
click at [977, 70] on div "Janela de atendimento Grade de atendimento Capacidade Transportadoras Veículos …" at bounding box center [713, 341] width 1427 height 682
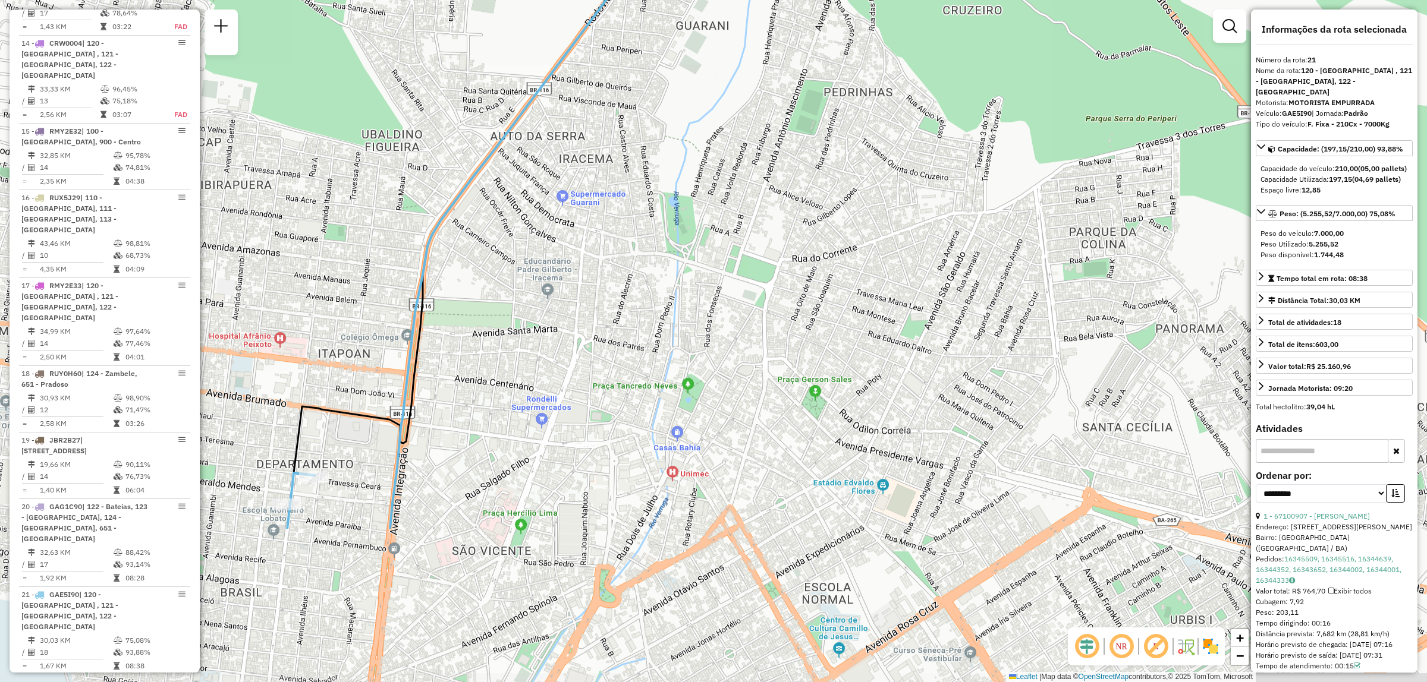
drag, startPoint x: 549, startPoint y: 363, endPoint x: 608, endPoint y: 140, distance: 230.0
click at [608, 140] on div "Janela de atendimento Grade de atendimento Capacidade Transportadoras Veículos …" at bounding box center [713, 341] width 1427 height 682
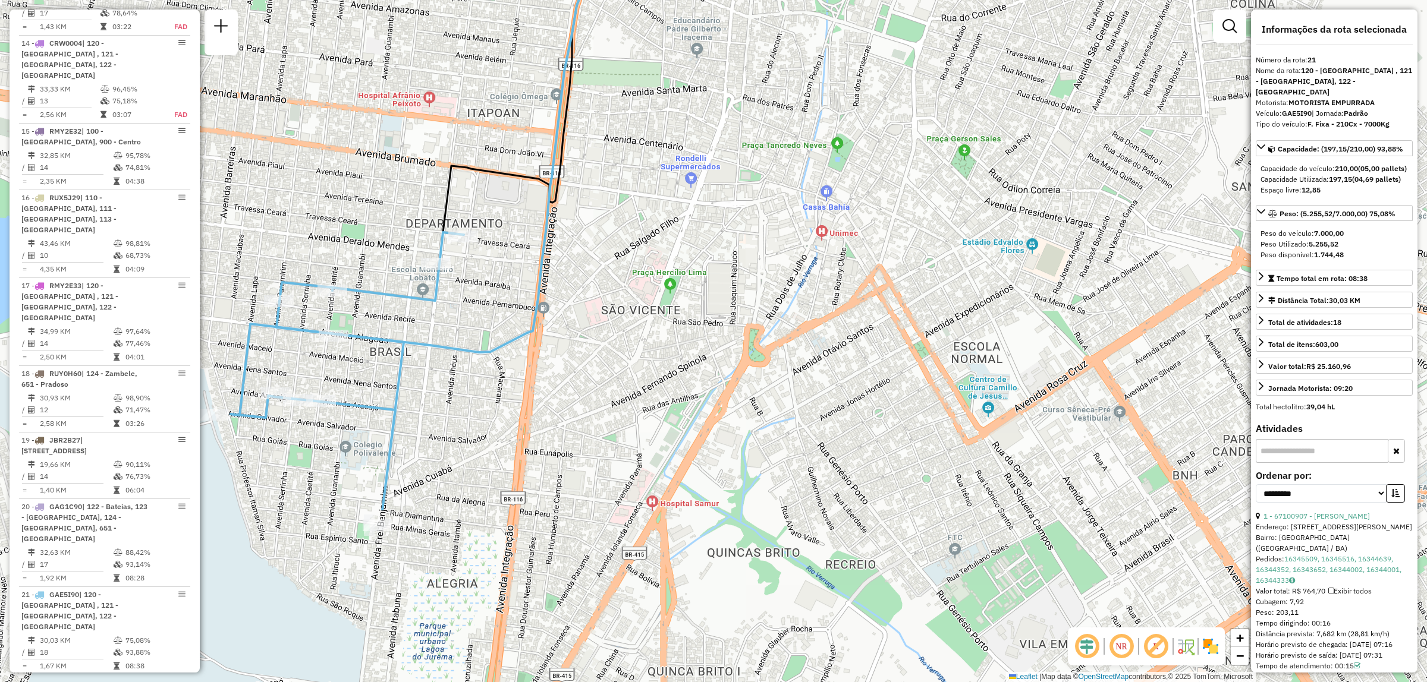
drag, startPoint x: 496, startPoint y: 468, endPoint x: 646, endPoint y: 228, distance: 283.2
click at [646, 228] on div "Janela de atendimento Grade de atendimento Capacidade Transportadoras Veículos …" at bounding box center [713, 341] width 1427 height 682
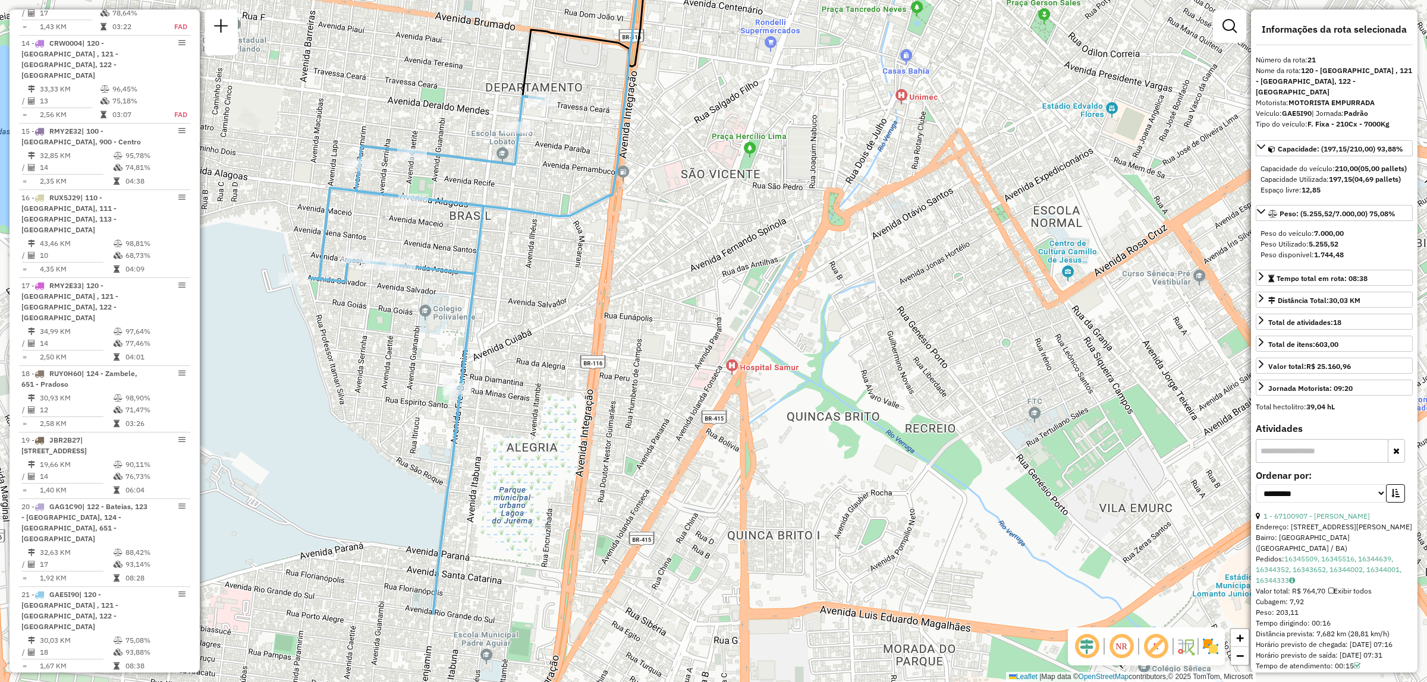
drag, startPoint x: 479, startPoint y: 423, endPoint x: 559, endPoint y: 287, distance: 157.7
click at [559, 287] on div "Janela de atendimento Grade de atendimento Capacidade Transportadoras Veículos …" at bounding box center [713, 341] width 1427 height 682
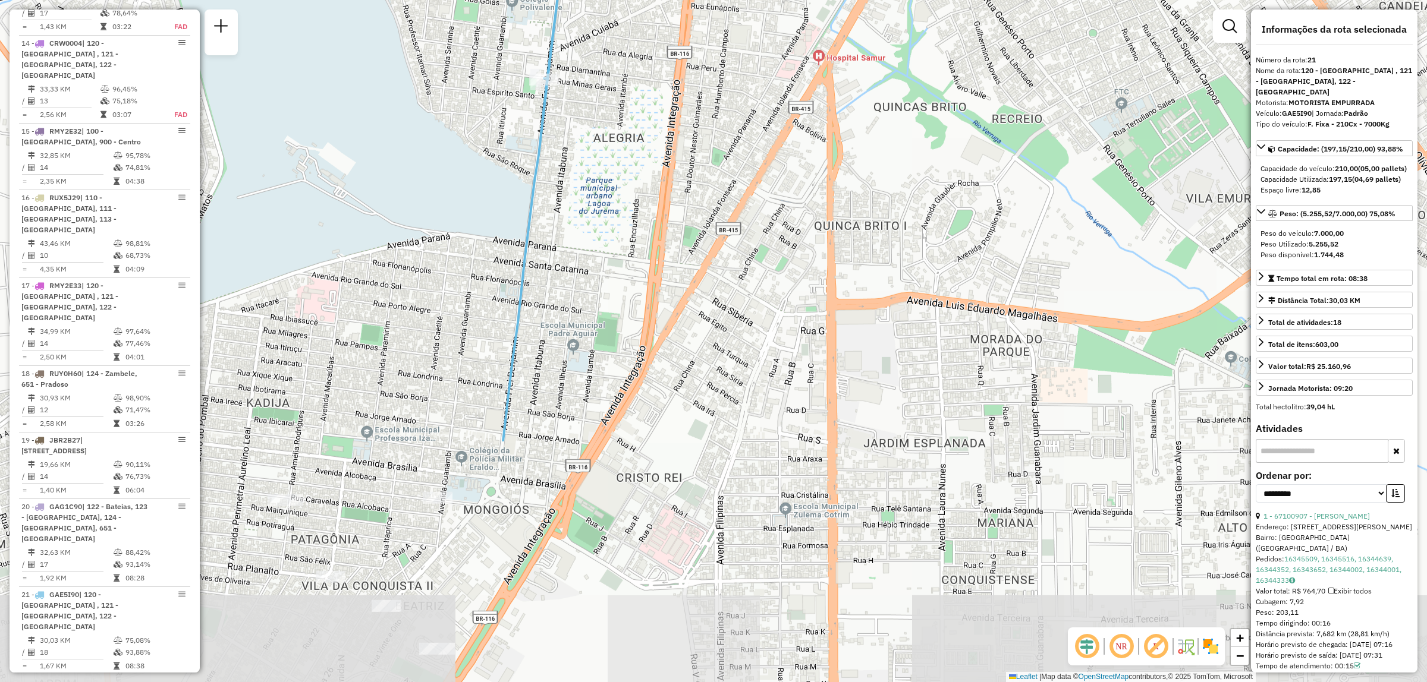
drag, startPoint x: 467, startPoint y: 494, endPoint x: 553, endPoint y: 184, distance: 321.6
click at [553, 184] on div "Janela de atendimento Grade de atendimento Capacidade Transportadoras Veículos …" at bounding box center [713, 341] width 1427 height 682
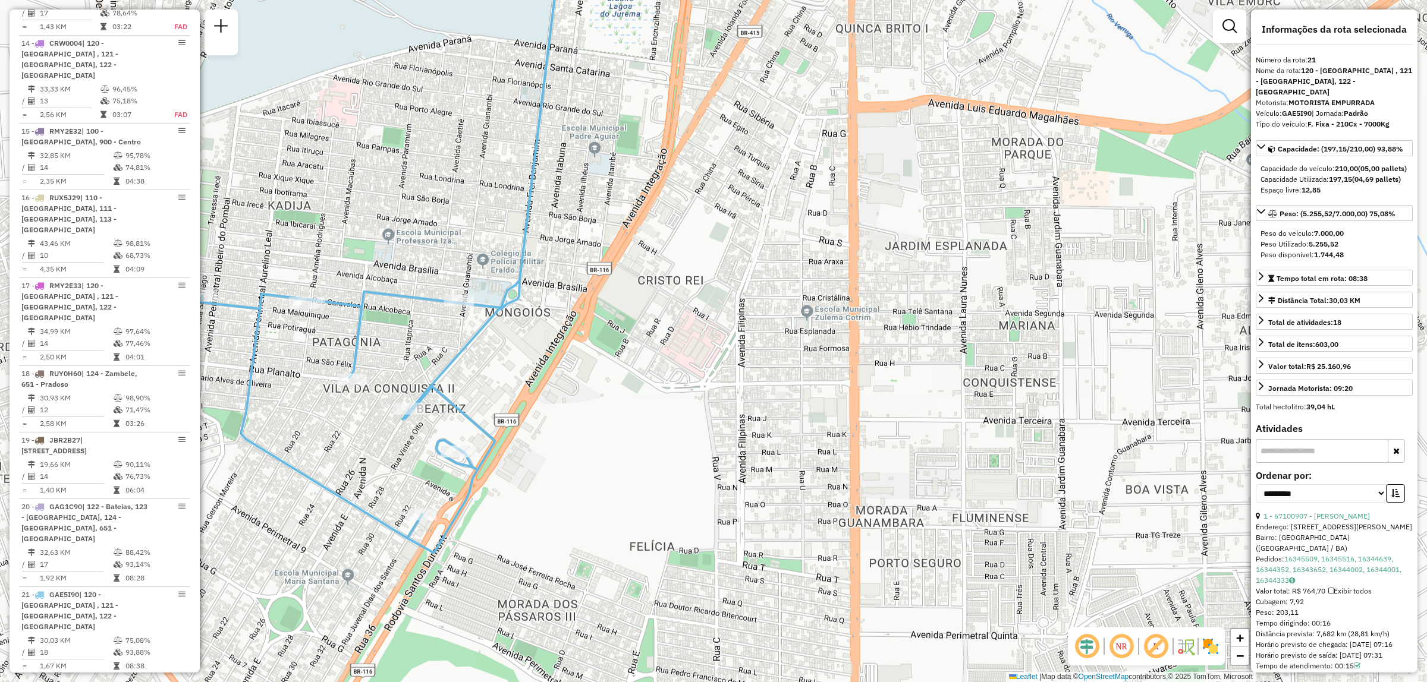
drag, startPoint x: 440, startPoint y: 620, endPoint x: 462, endPoint y: 423, distance: 198.5
click at [462, 423] on div "Janela de atendimento Grade de atendimento Capacidade Transportadoras Veículos …" at bounding box center [713, 341] width 1427 height 682
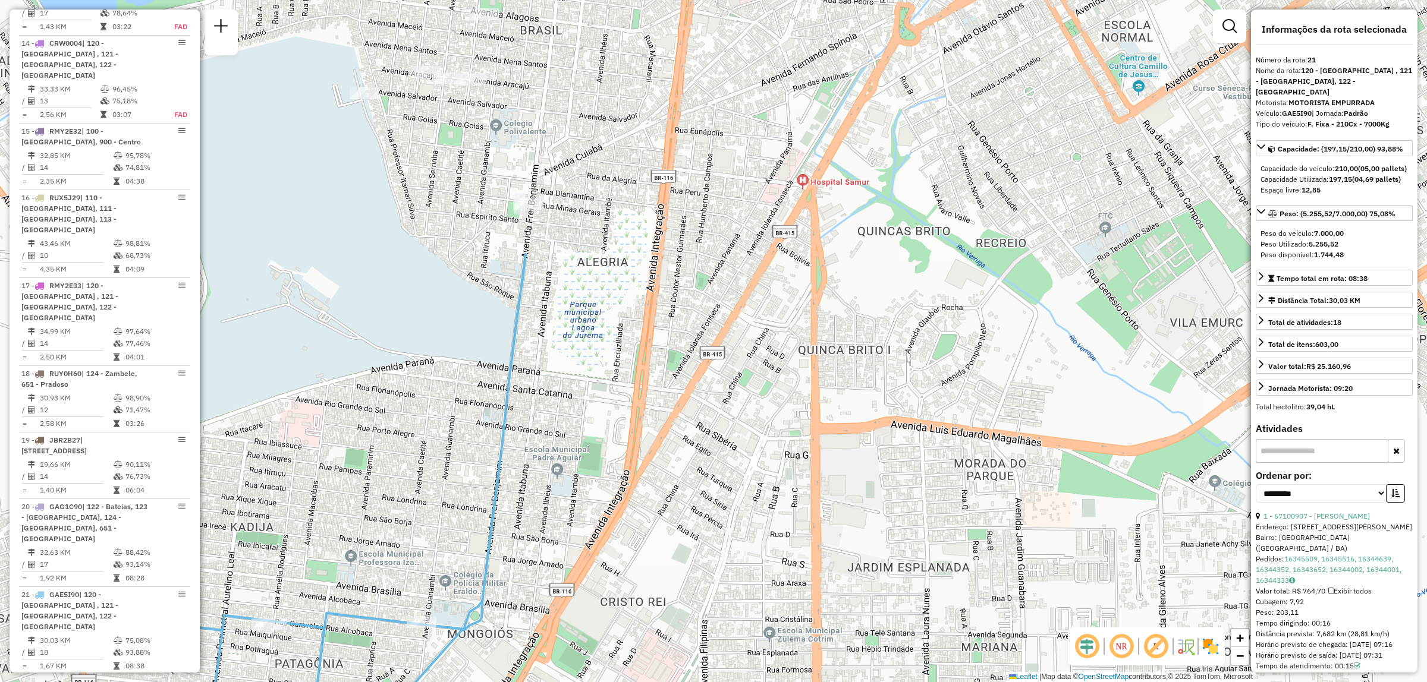
drag, startPoint x: 377, startPoint y: 334, endPoint x: 340, endPoint y: 656, distance: 323.8
click at [340, 656] on div "Janela de atendimento Grade de atendimento Capacidade Transportadoras Veículos …" at bounding box center [713, 341] width 1427 height 682
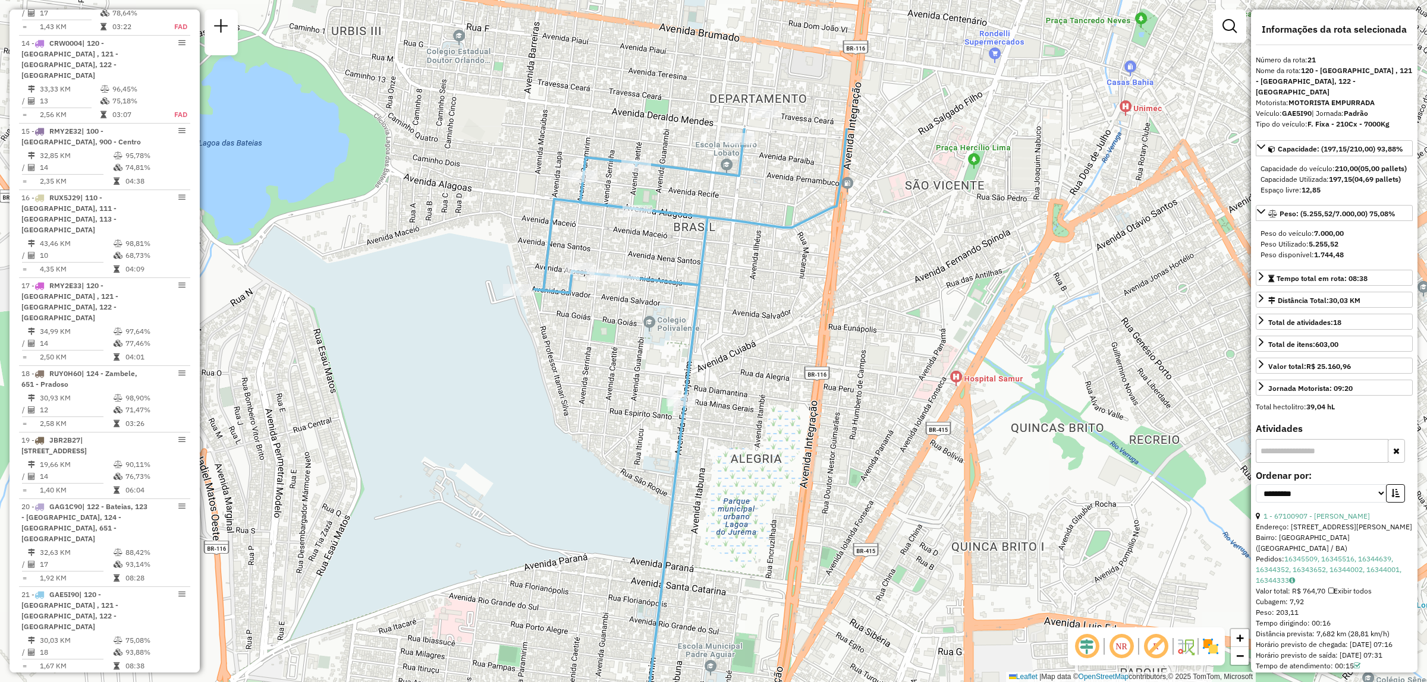
drag, startPoint x: 575, startPoint y: 89, endPoint x: 729, endPoint y: 286, distance: 249.5
click at [729, 286] on div "Janela de atendimento Grade de atendimento Capacidade Transportadoras Veículos …" at bounding box center [713, 341] width 1427 height 682
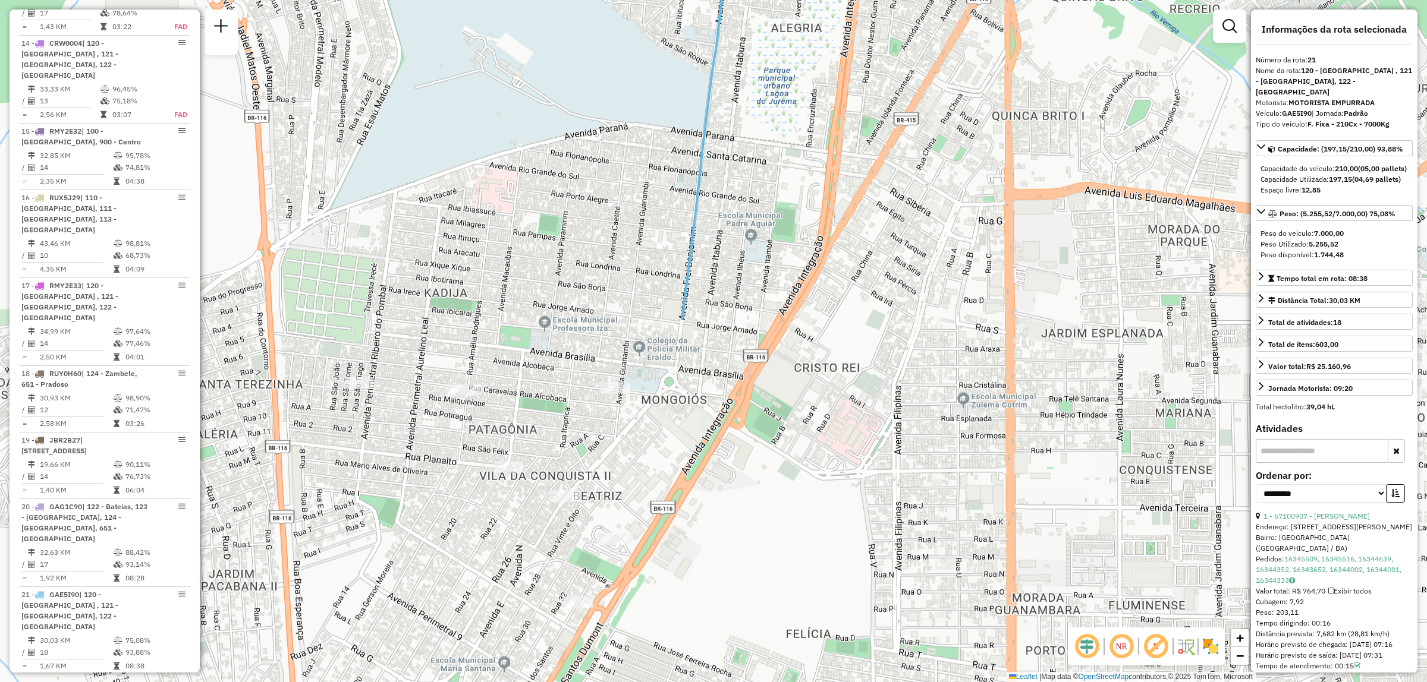
drag, startPoint x: 700, startPoint y: 524, endPoint x: 741, endPoint y: 93, distance: 432.9
click at [741, 93] on div "Janela de atendimento Grade de atendimento Capacidade Transportadoras Veículos …" at bounding box center [713, 341] width 1427 height 682
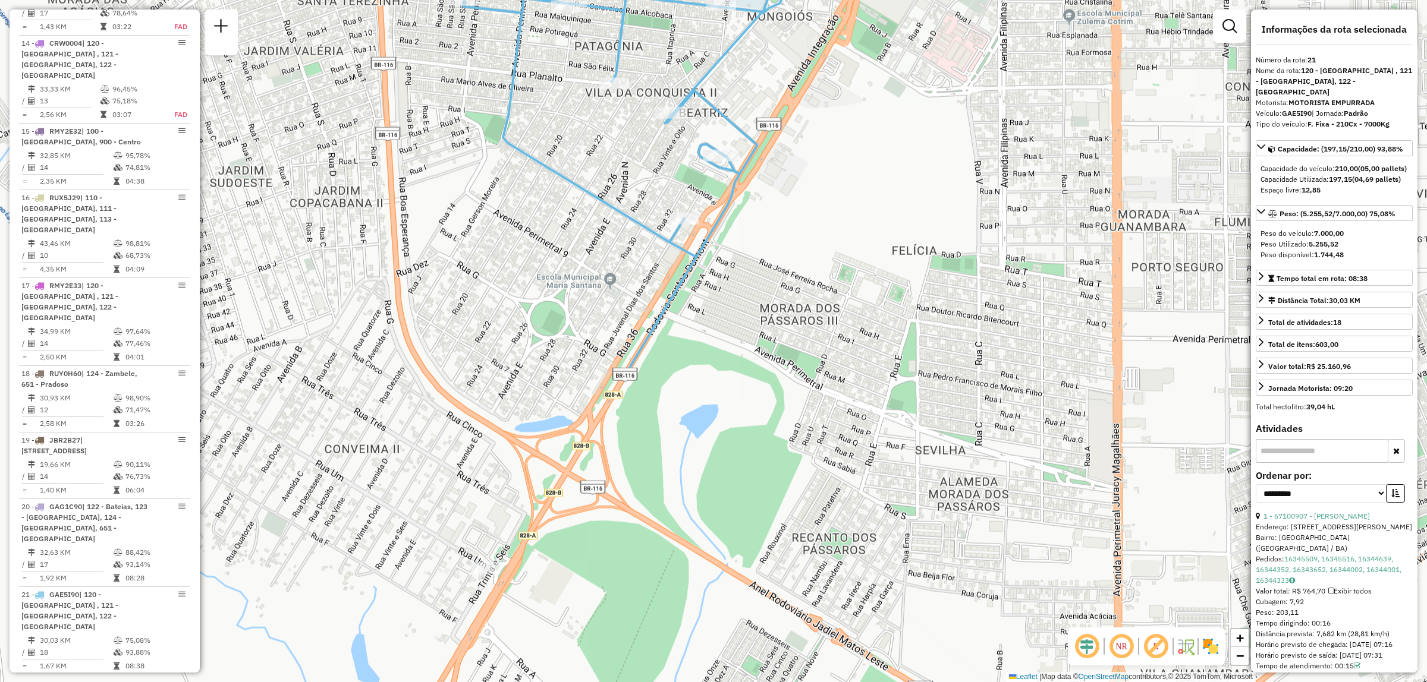
drag, startPoint x: 569, startPoint y: 644, endPoint x: 675, endPoint y: 260, distance: 397.7
click at [675, 260] on div "Janela de atendimento Grade de atendimento Capacidade Transportadoras Veículos …" at bounding box center [713, 341] width 1427 height 682
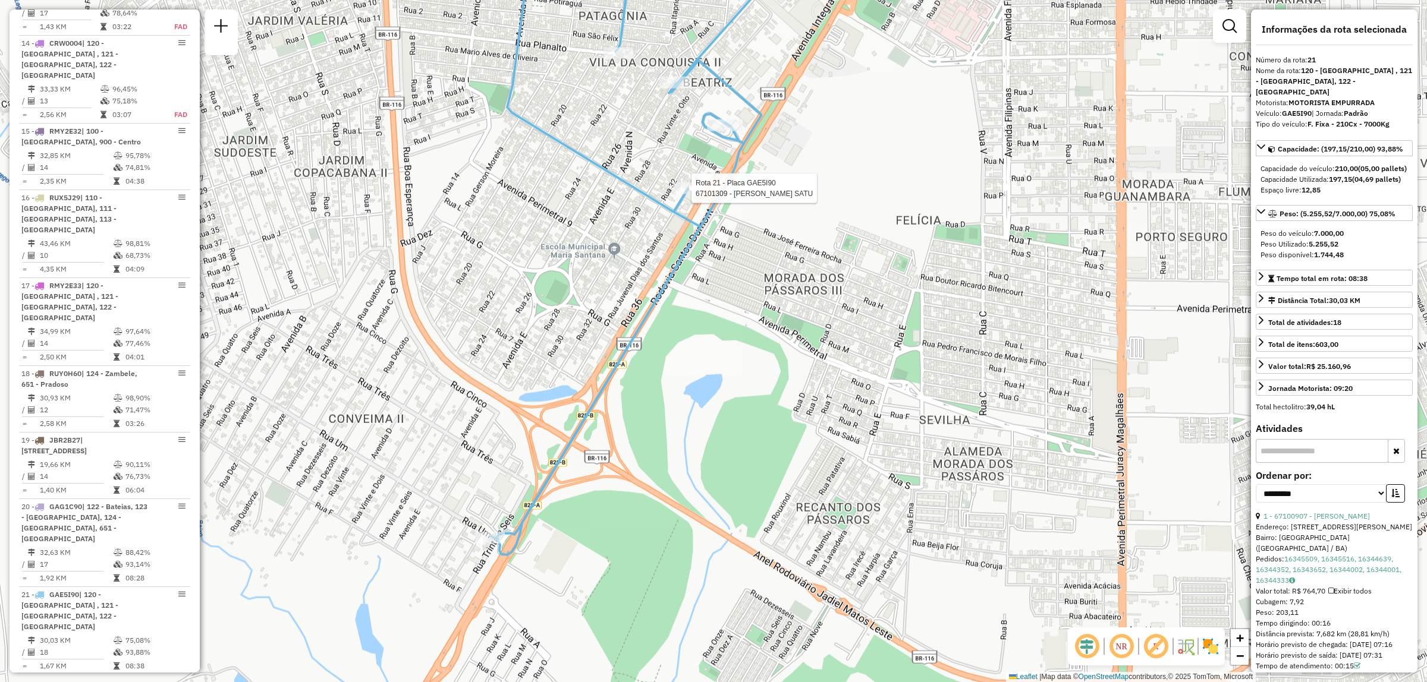
drag, startPoint x: 580, startPoint y: 331, endPoint x: 584, endPoint y: 301, distance: 30.6
click at [584, 301] on div "Rota 21 - Placa GAE5I90 67101309 - ADENISA RIBEIRO SATU Janela de atendimento G…" at bounding box center [713, 341] width 1427 height 682
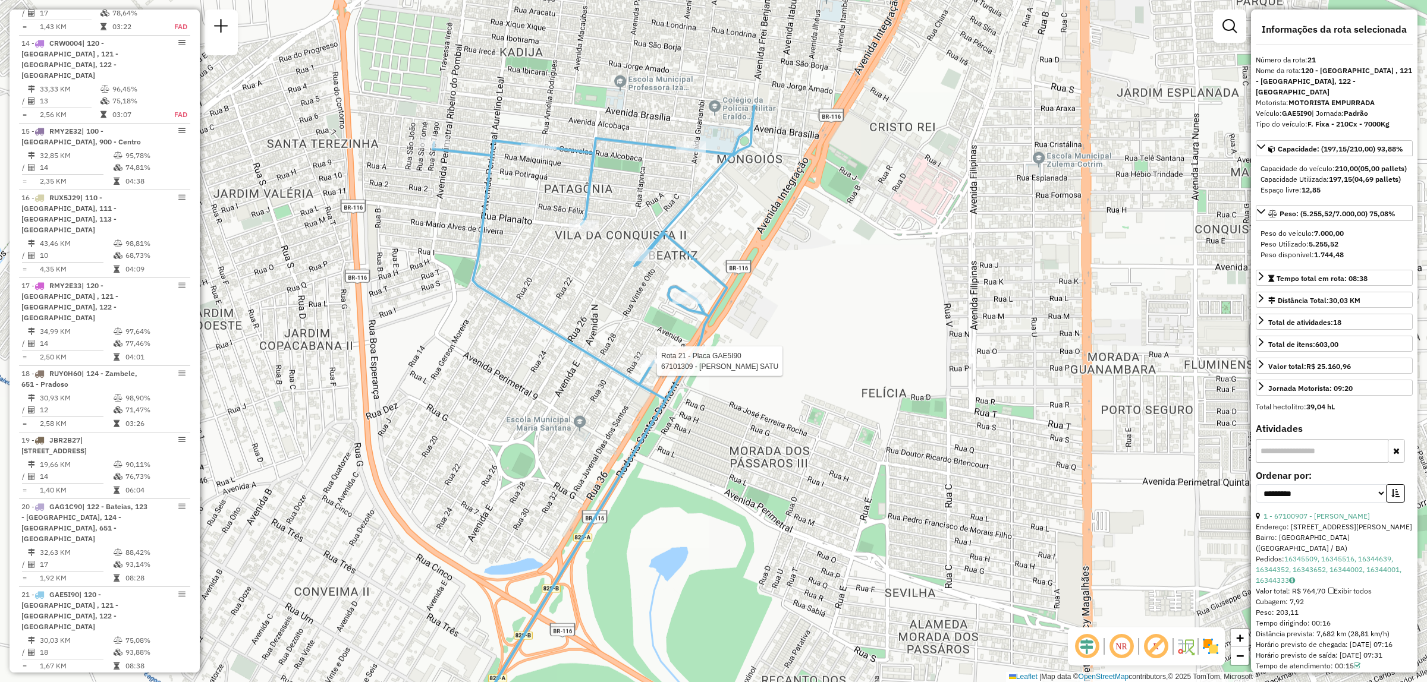
drag, startPoint x: 600, startPoint y: 218, endPoint x: 566, endPoint y: 391, distance: 176.4
click at [566, 391] on div "Rota 21 - Placa GAE5I90 67101309 - ADENISA RIBEIRO SATU Janela de atendimento G…" at bounding box center [713, 341] width 1427 height 682
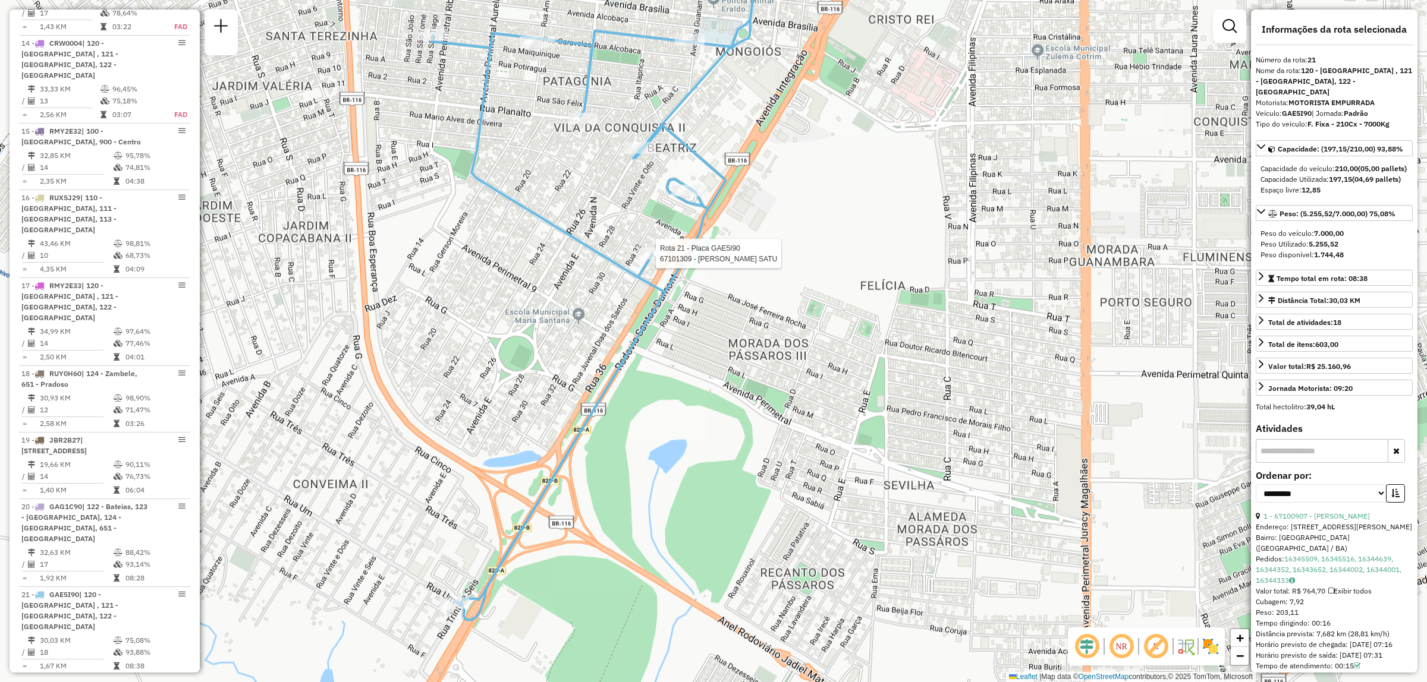
drag, startPoint x: 594, startPoint y: 263, endPoint x: 584, endPoint y: 162, distance: 101.6
click at [584, 162] on div "Rota 21 - Placa GAE5I90 67101309 - ADENISA RIBEIRO SATU Janela de atendimento G…" at bounding box center [713, 341] width 1427 height 682
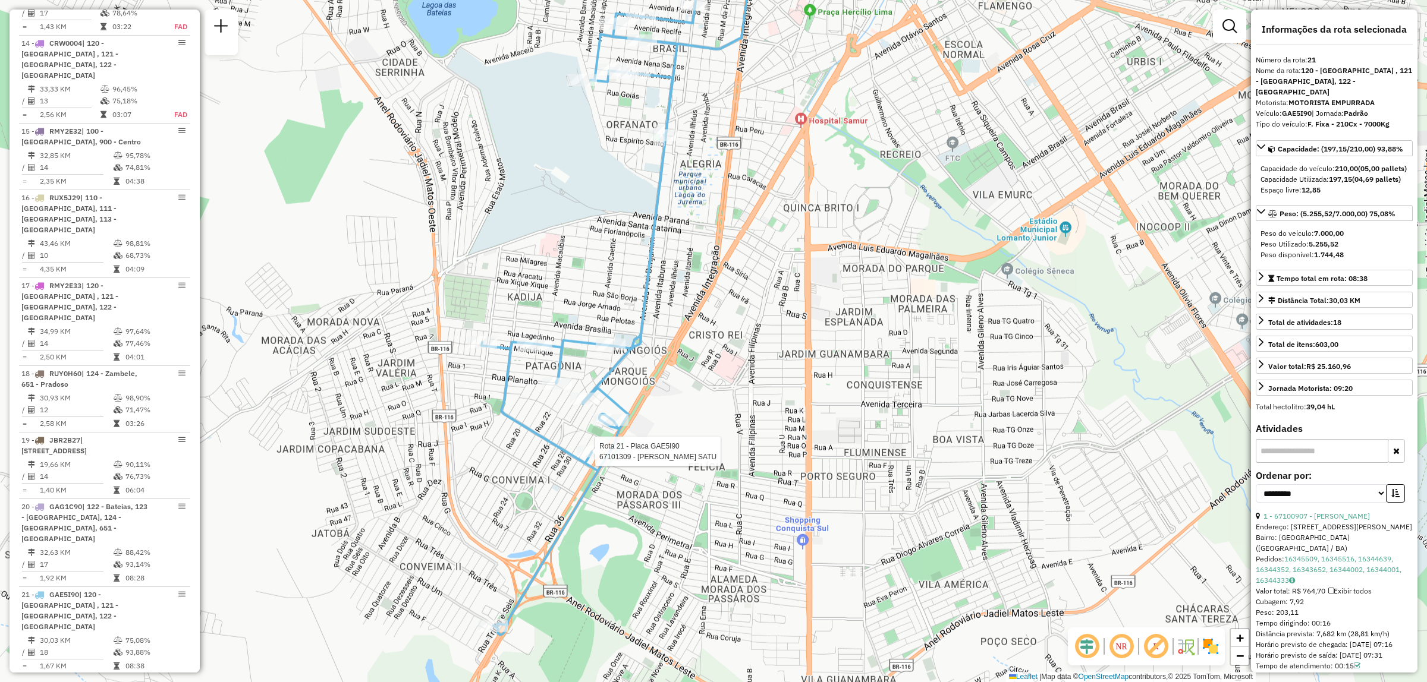
drag, startPoint x: 901, startPoint y: 236, endPoint x: 902, endPoint y: 285, distance: 49.4
click at [902, 285] on div "Rota 21 - Placa GAE5I90 67101309 - ADENISA RIBEIRO SATU Janela de atendimento G…" at bounding box center [713, 341] width 1427 height 682
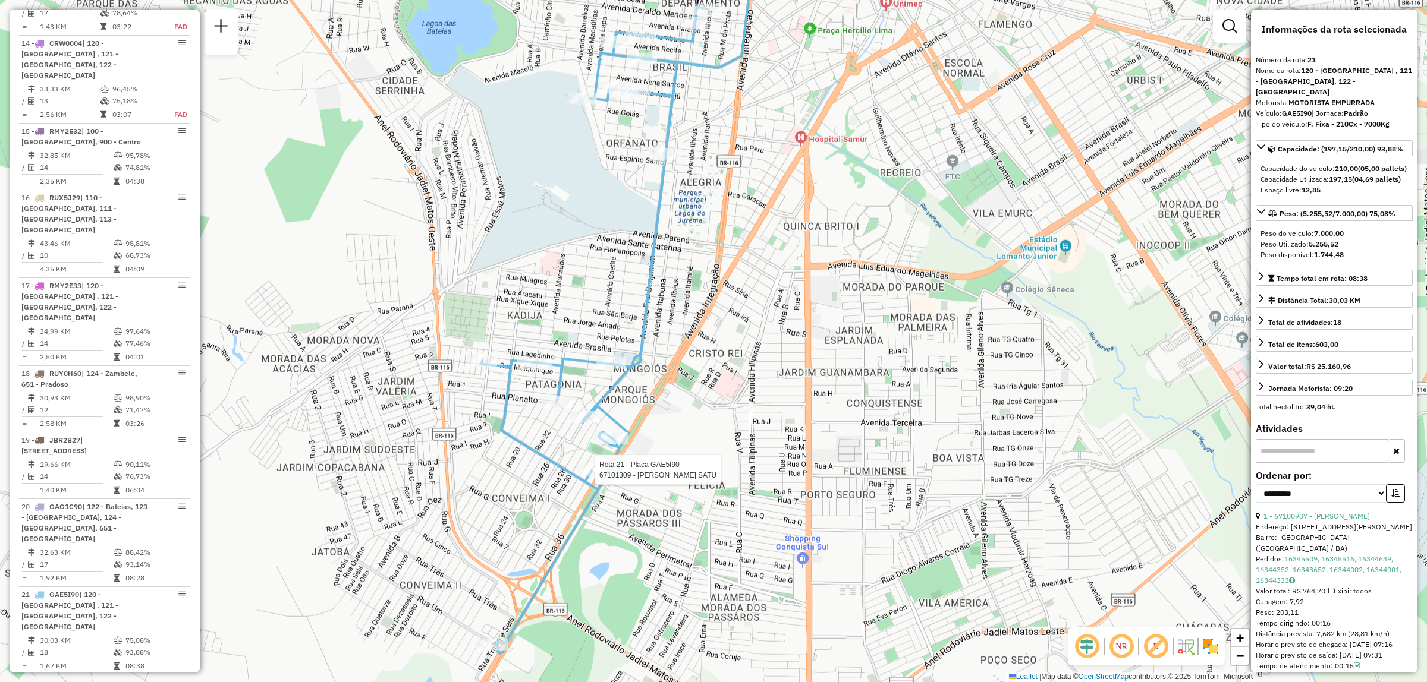
drag, startPoint x: 908, startPoint y: 263, endPoint x: 908, endPoint y: 281, distance: 18.4
click at [908, 281] on div "Rota 21 - Placa GAE5I90 67101309 - ADENISA RIBEIRO SATU Janela de atendimento G…" at bounding box center [713, 341] width 1427 height 682
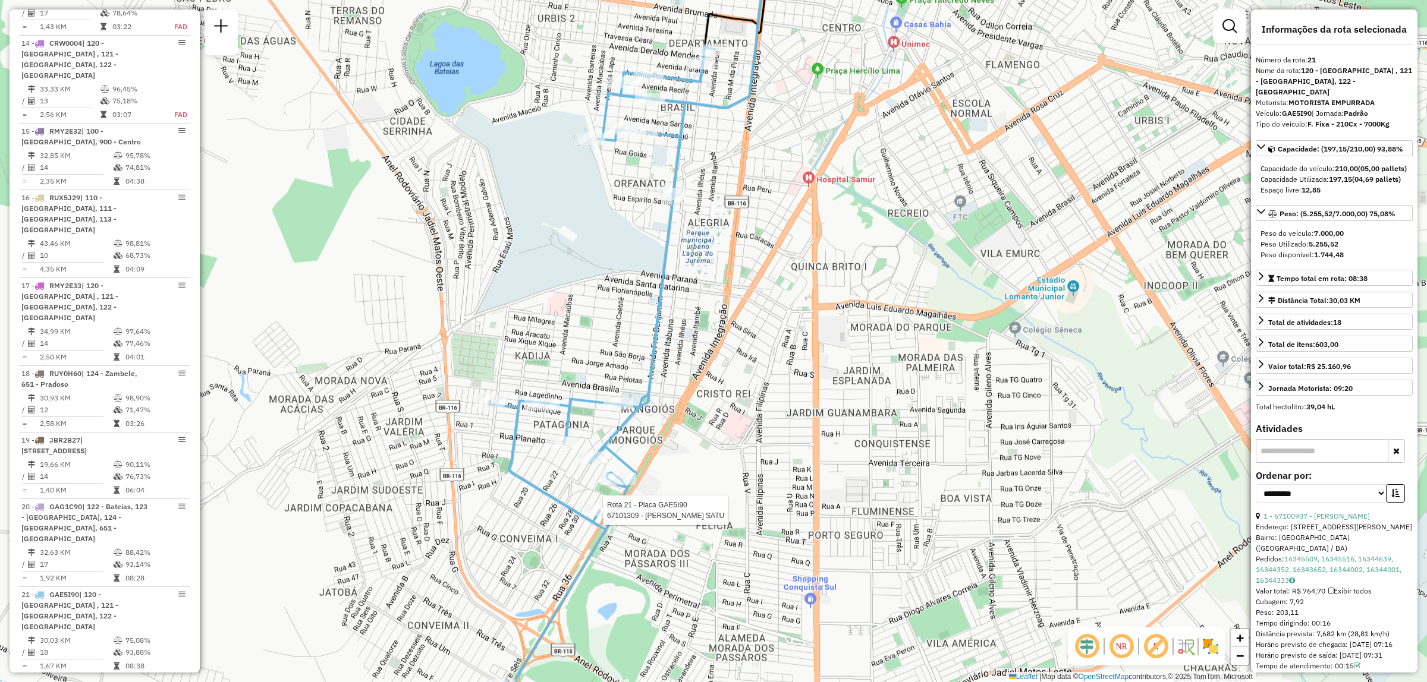
drag, startPoint x: 1015, startPoint y: 260, endPoint x: 1022, endPoint y: 288, distance: 29.0
click at [1022, 288] on div "Rota 21 - Placa GAE5I90 67101309 - ADENISA RIBEIRO SATU Janela de atendimento G…" at bounding box center [713, 341] width 1427 height 682
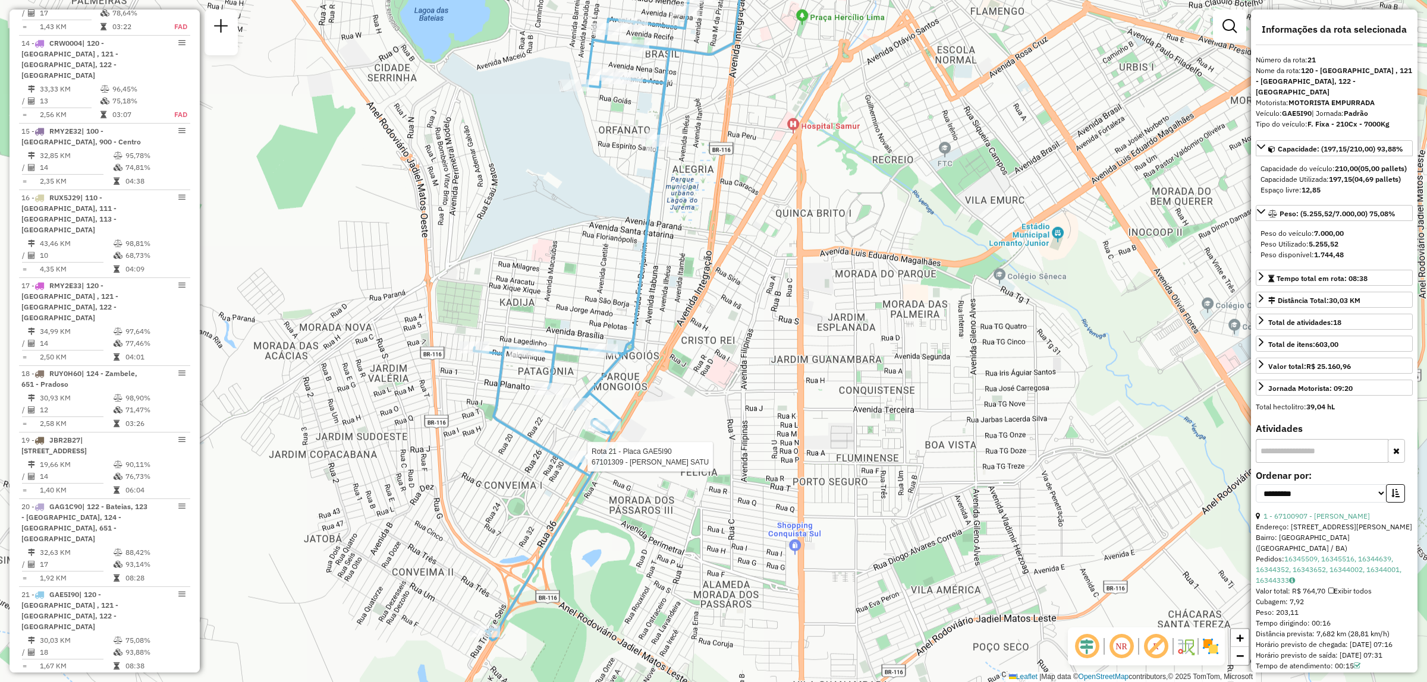
drag, startPoint x: 1006, startPoint y: 259, endPoint x: 991, endPoint y: 205, distance: 55.5
click at [991, 205] on div "Rota 21 - Placa GAE5I90 67101309 - ADENISA RIBEIRO SATU Janela de atendimento G…" at bounding box center [713, 341] width 1427 height 682
click at [958, 236] on div "Rota 21 - Placa GAE5I90 67101309 - ADENISA RIBEIRO SATU Janela de atendimento G…" at bounding box center [713, 341] width 1427 height 682
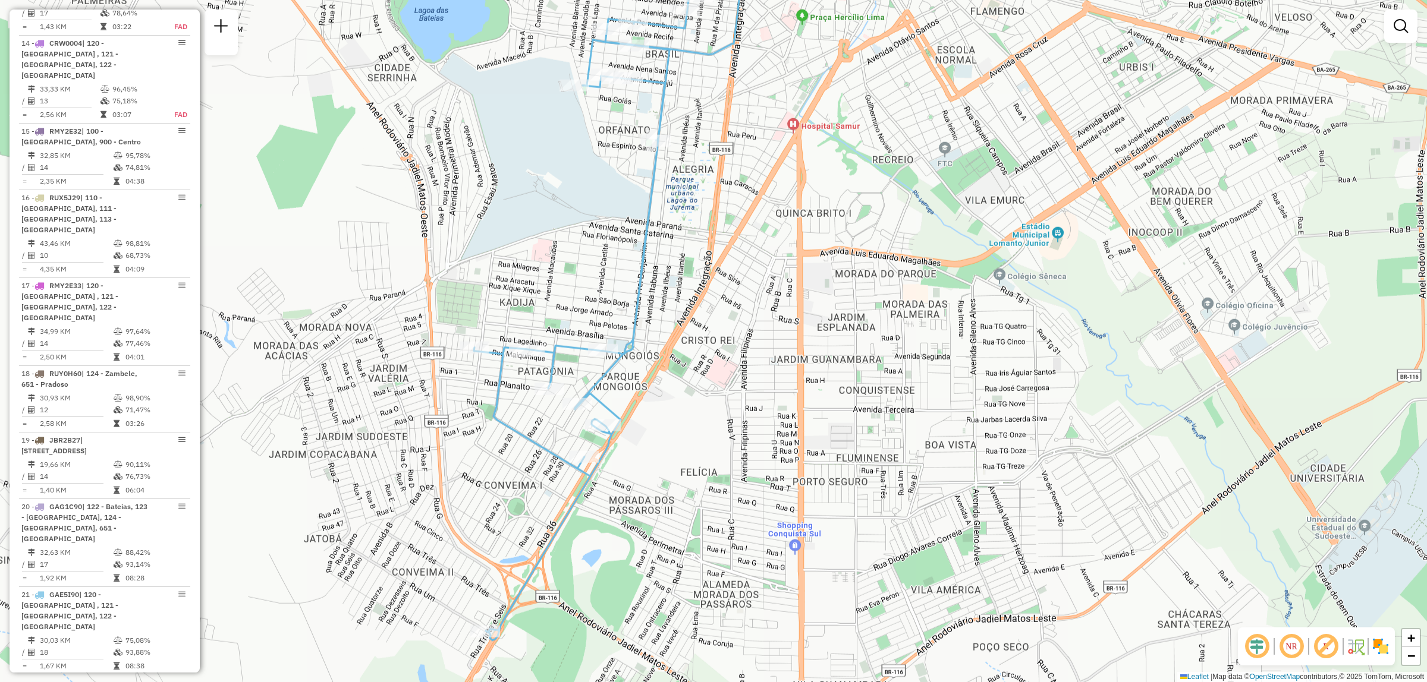
click at [1035, 382] on div "Janela de atendimento Grade de atendimento Capacidade Transportadoras Veículos …" at bounding box center [713, 341] width 1427 height 682
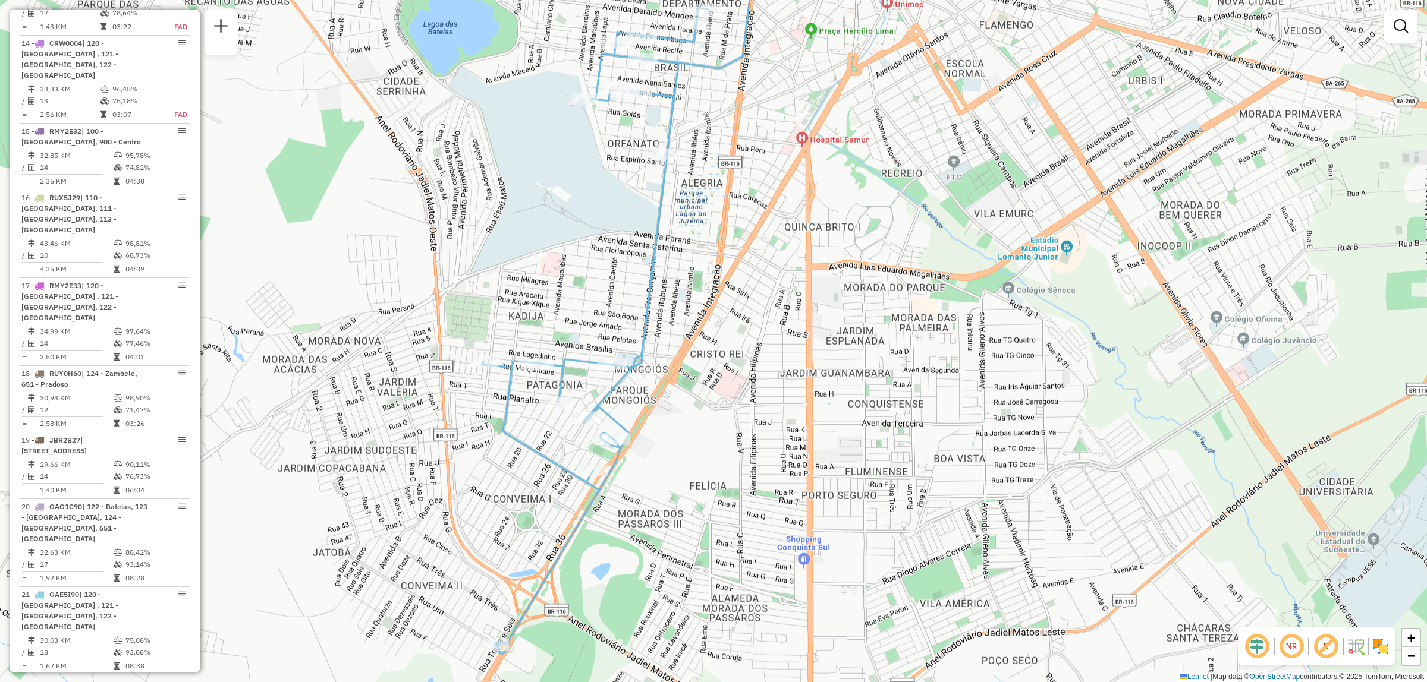
drag, startPoint x: 989, startPoint y: 391, endPoint x: 997, endPoint y: 405, distance: 16.3
click at [997, 405] on div "Janela de atendimento Grade de atendimento Capacidade Transportadoras Veículos …" at bounding box center [713, 341] width 1427 height 682
